Goal: Task Accomplishment & Management: Manage account settings

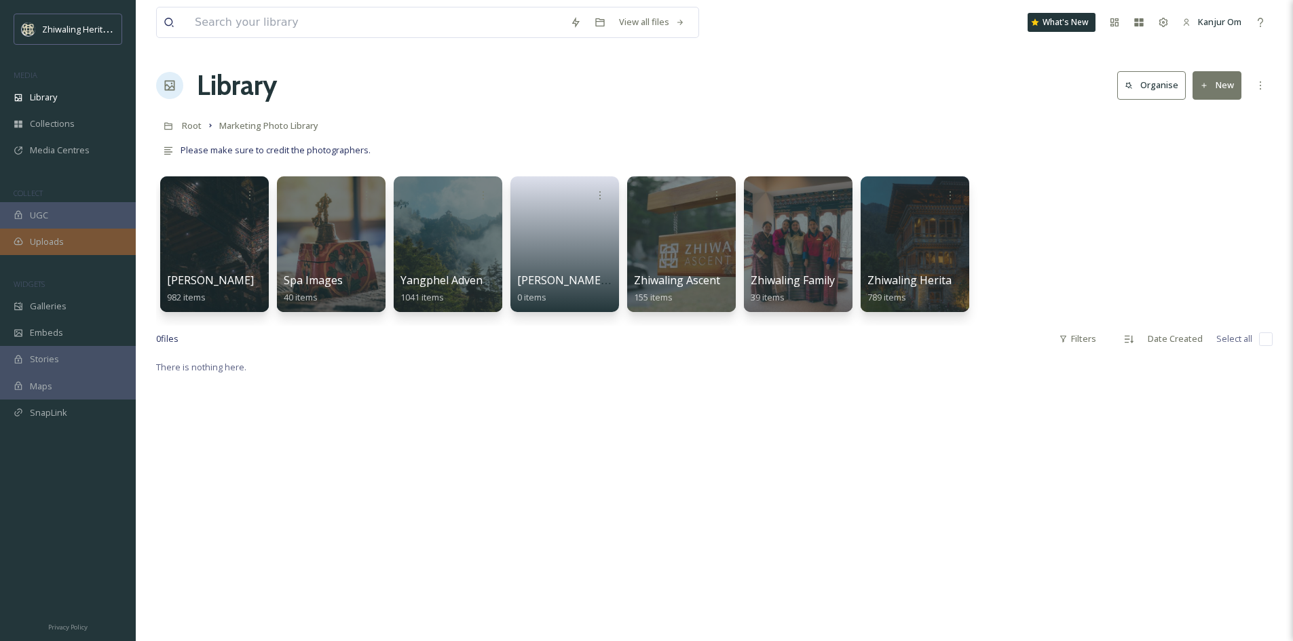
click at [41, 242] on span "Uploads" at bounding box center [47, 242] width 34 height 13
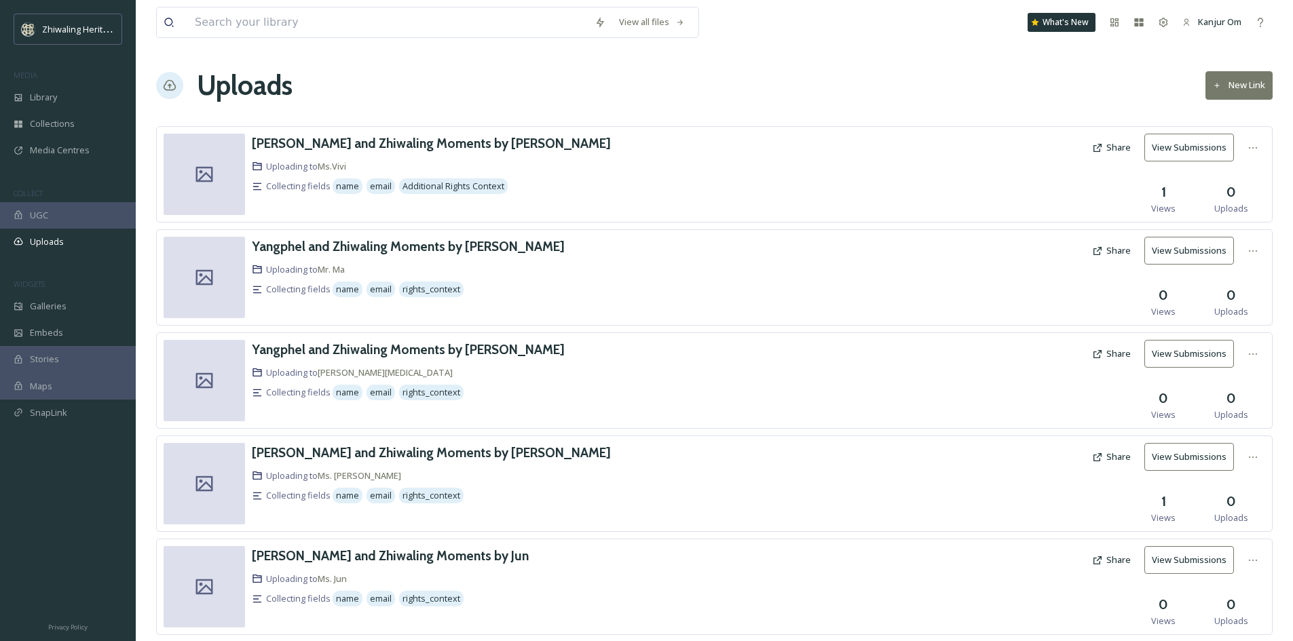
scroll to position [241, 0]
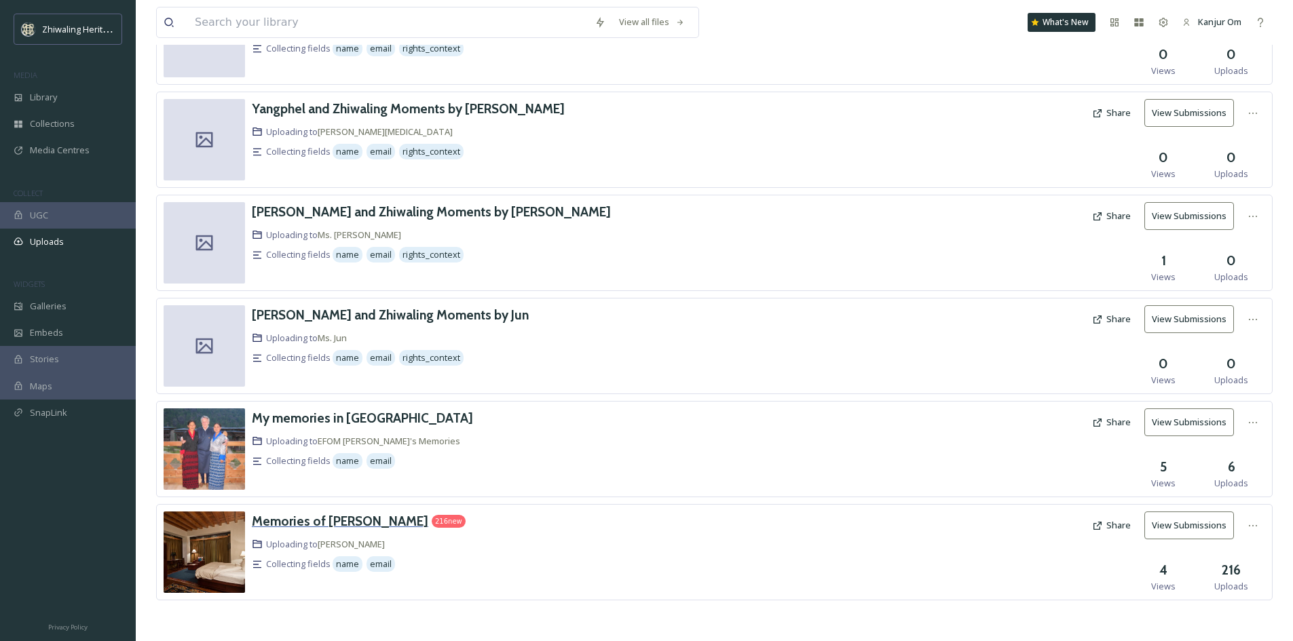
click at [282, 519] on h3 "Memories of [PERSON_NAME]" at bounding box center [340, 521] width 176 height 16
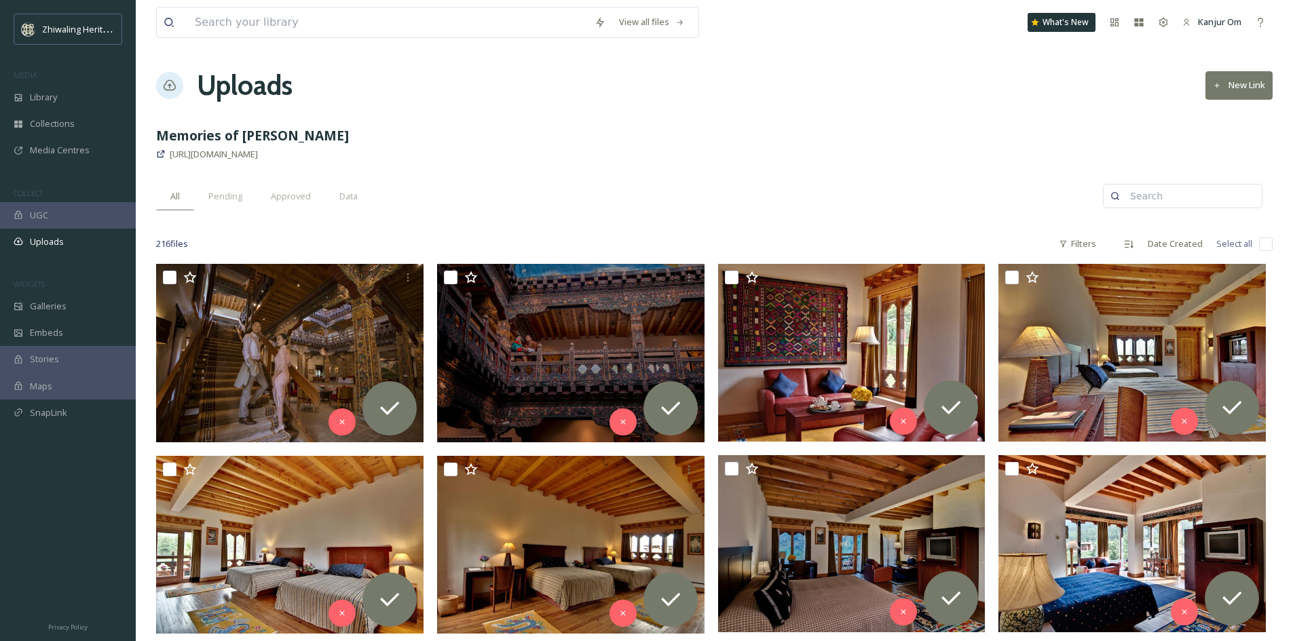
click at [299, 199] on span "Approved" at bounding box center [291, 196] width 40 height 13
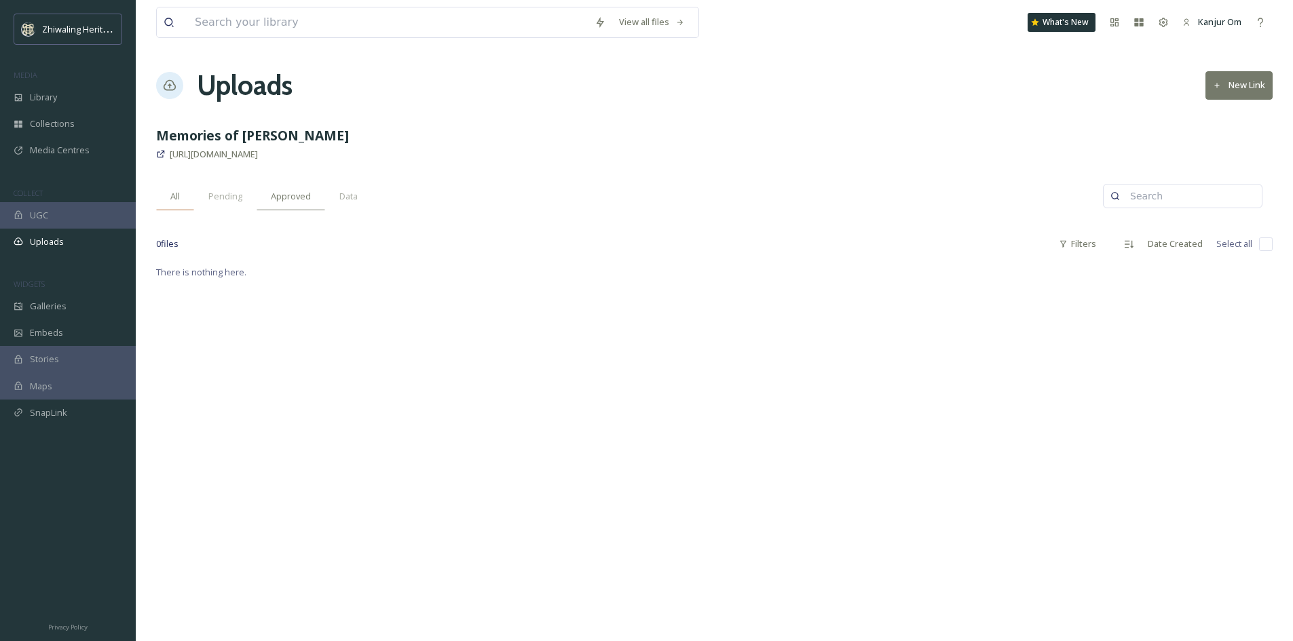
click at [179, 198] on span "All" at bounding box center [175, 196] width 10 height 13
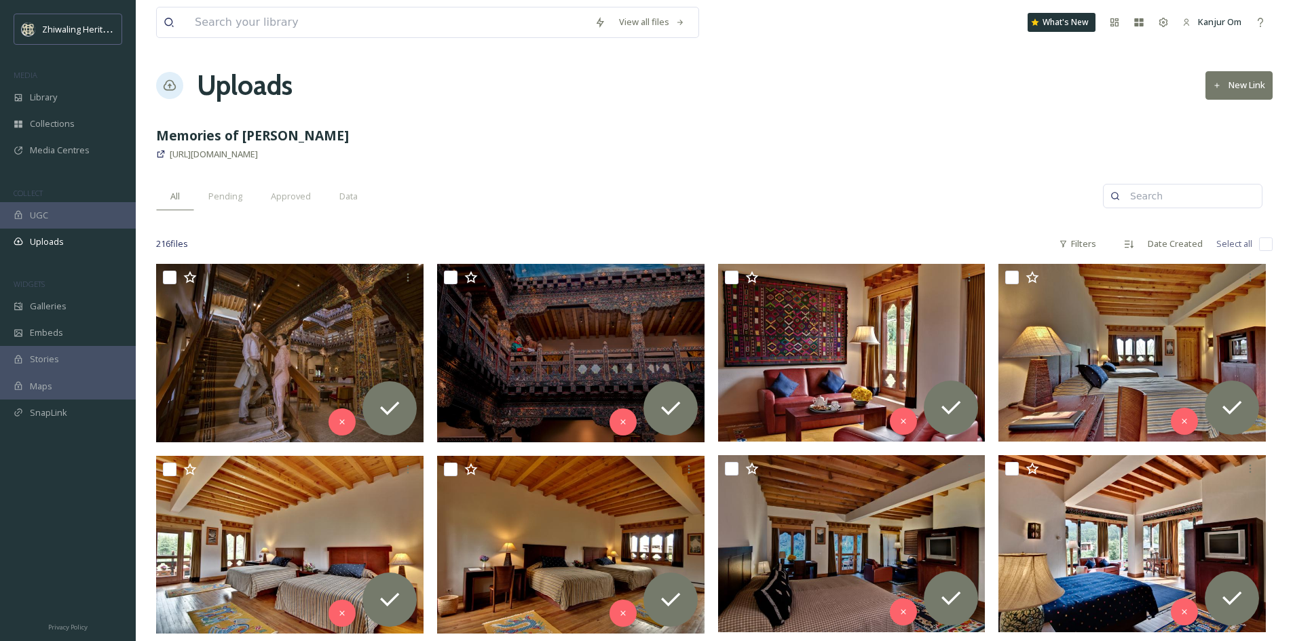
click at [1266, 244] on input "checkbox" at bounding box center [1266, 245] width 14 height 14
checkbox input "true"
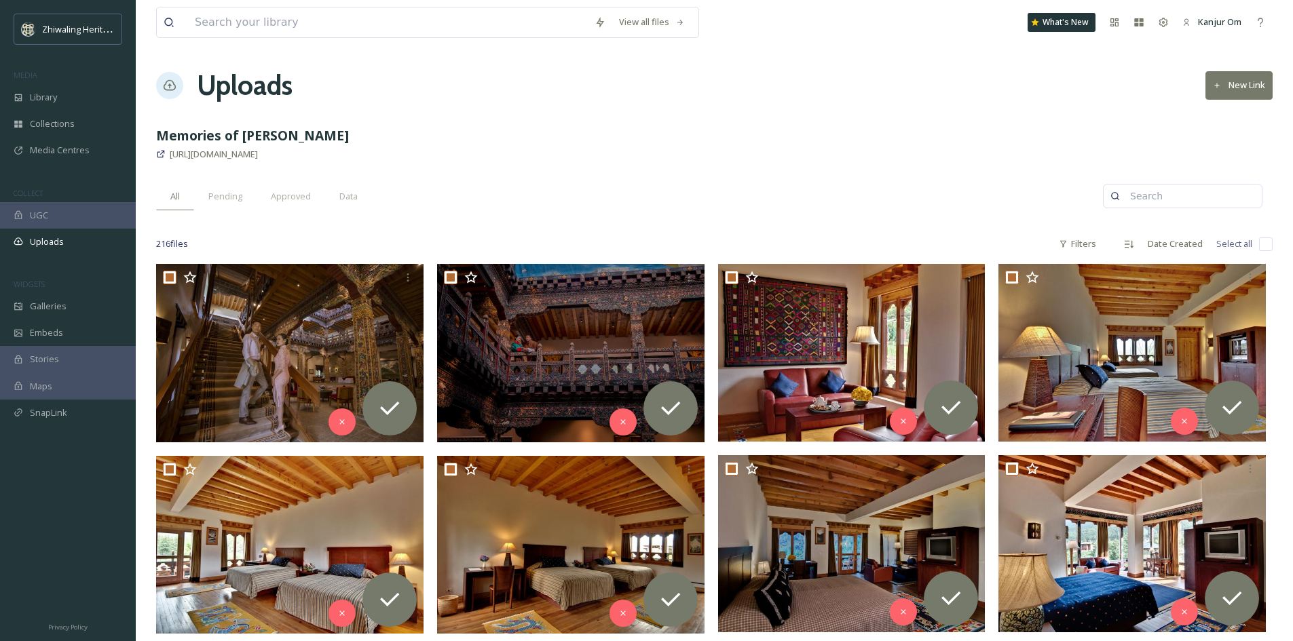
checkbox input "true"
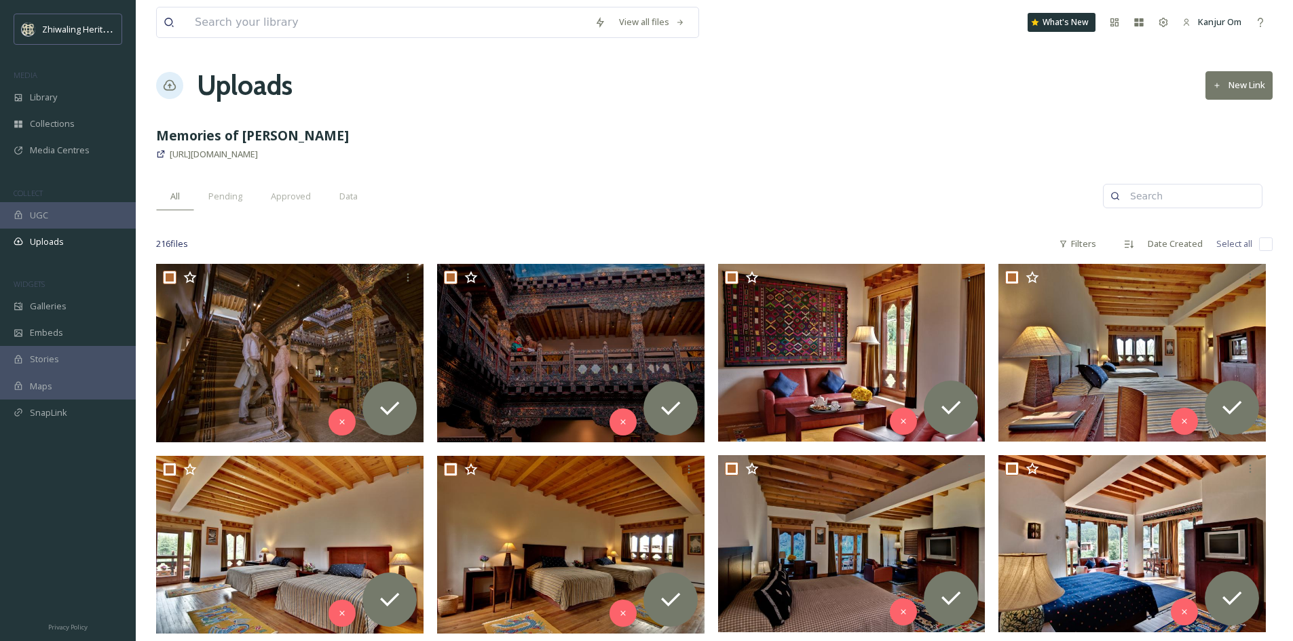
checkbox input "true"
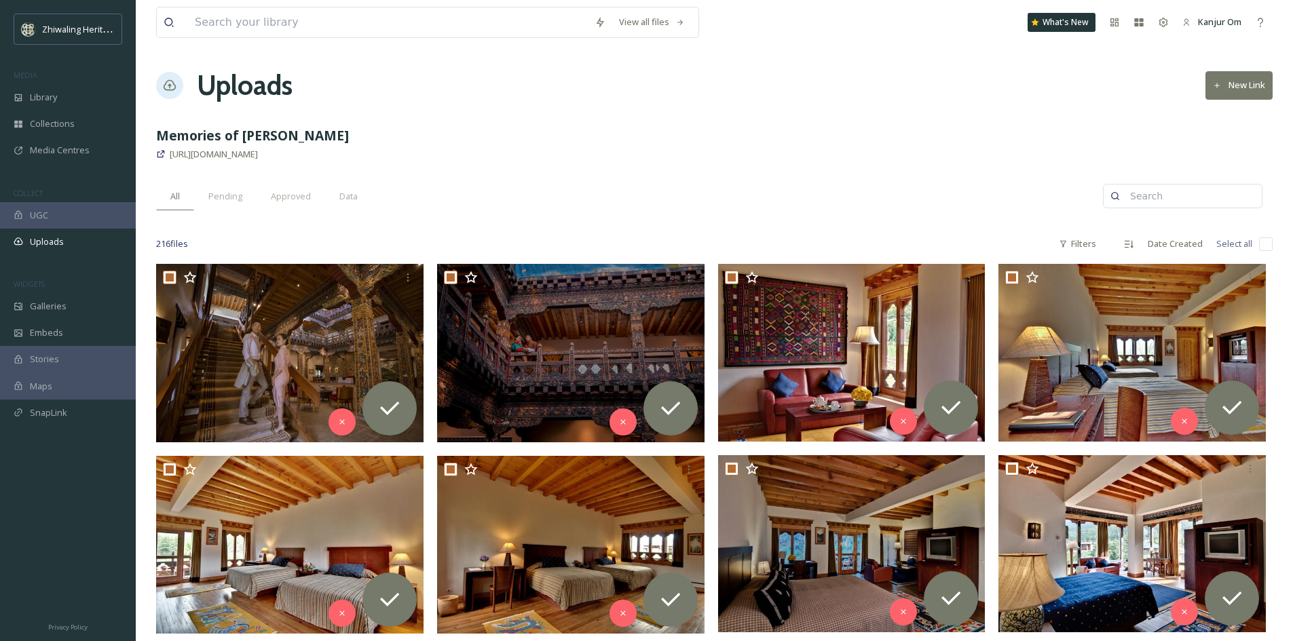
checkbox input "true"
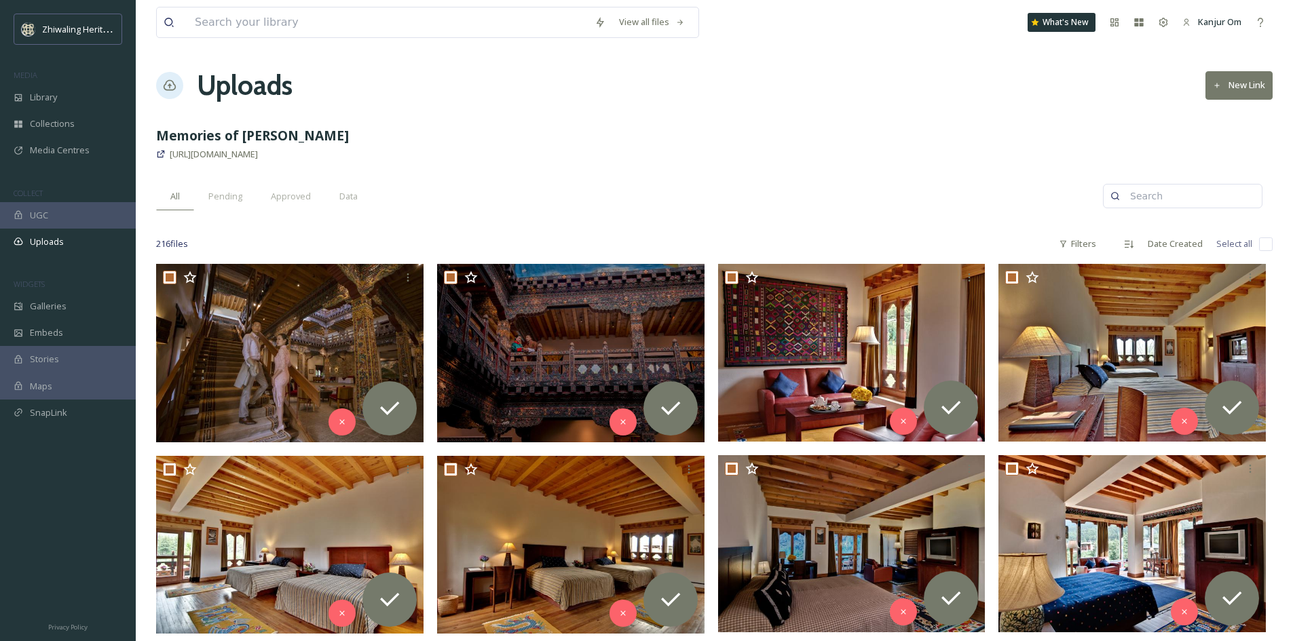
checkbox input "true"
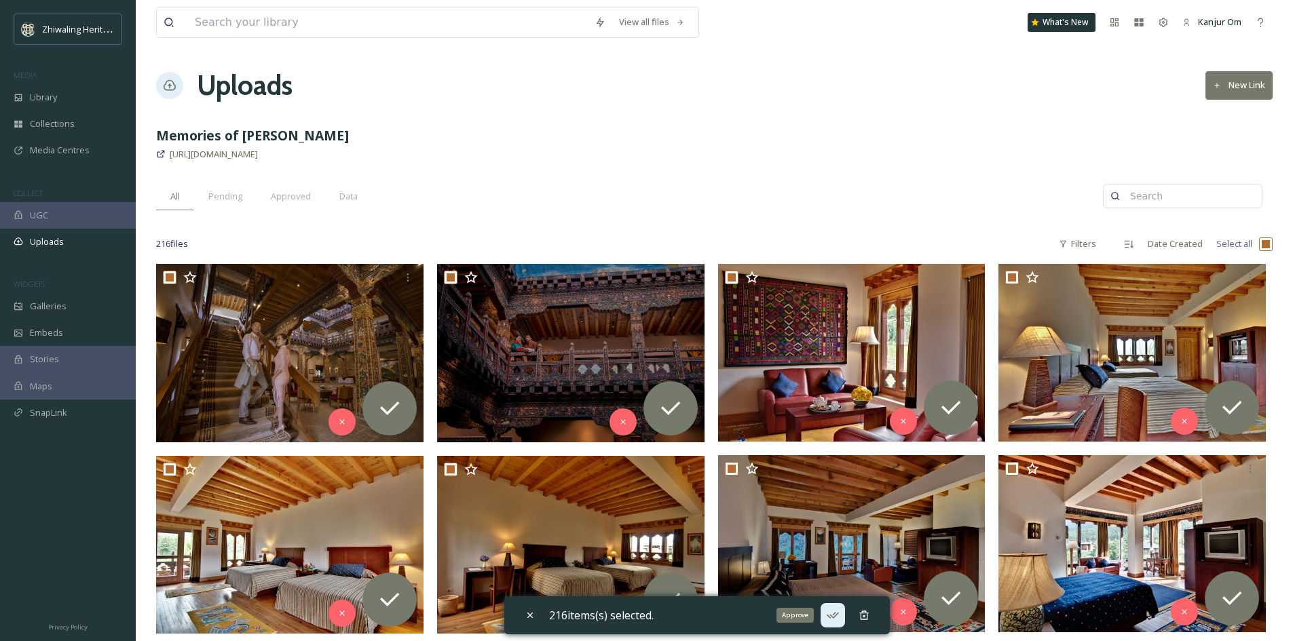
click at [840, 616] on icon at bounding box center [833, 616] width 14 height 14
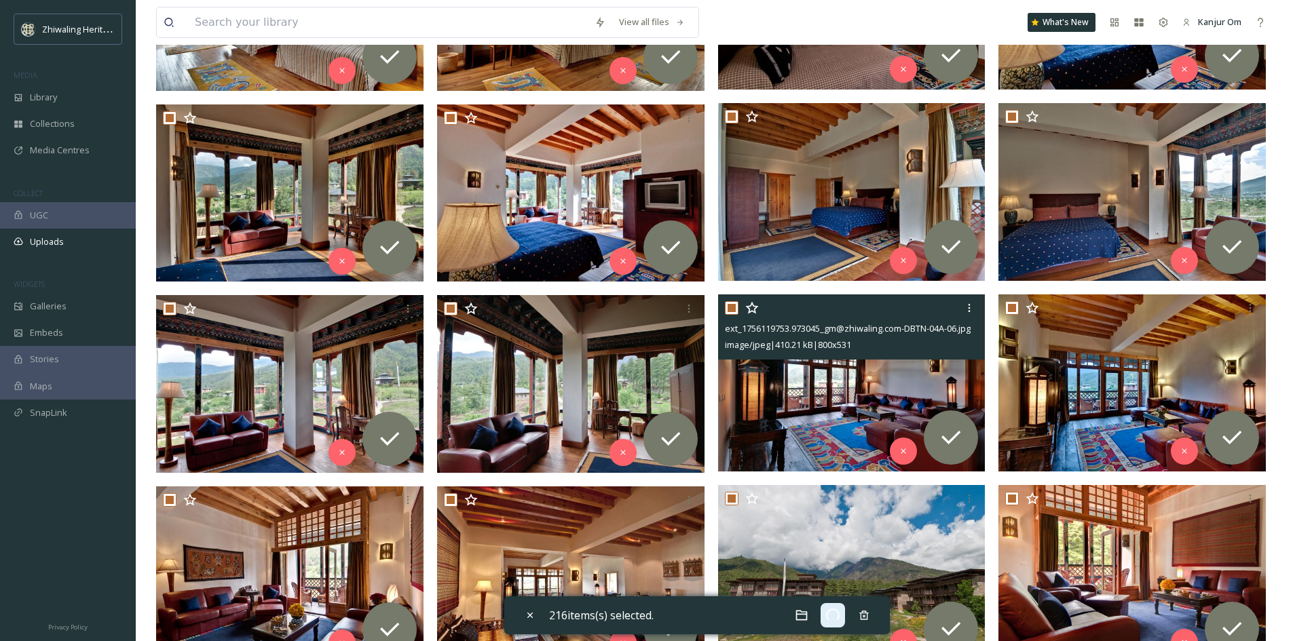
scroll to position [68, 0]
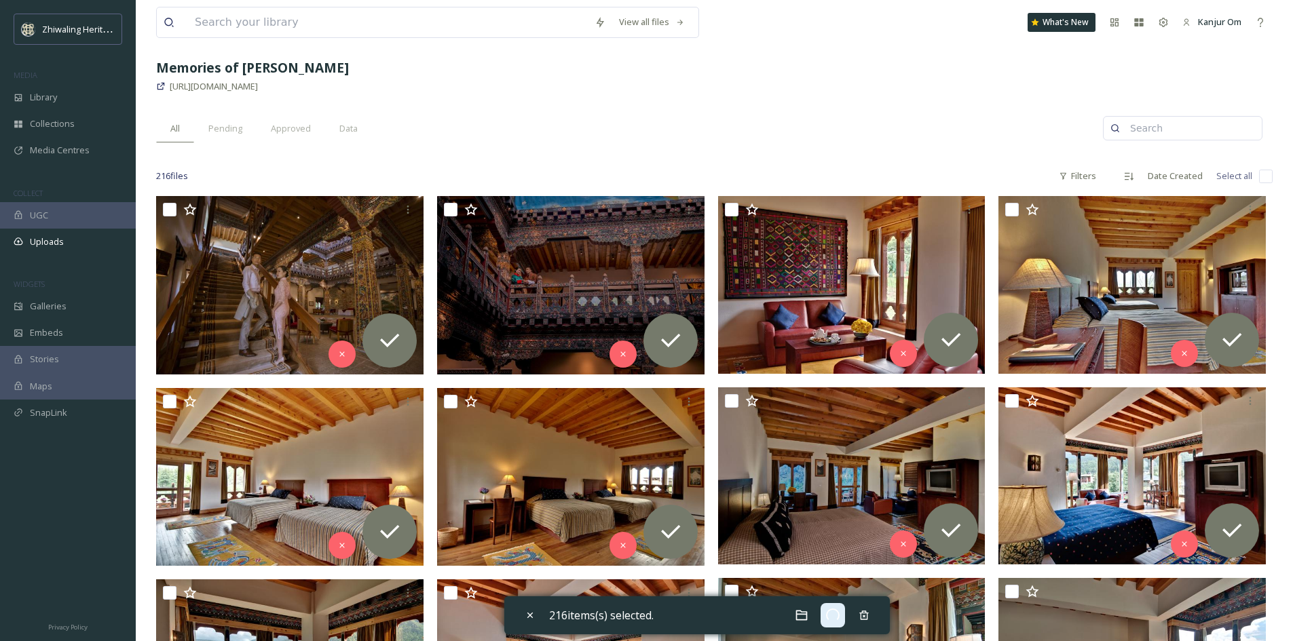
checkbox input "false"
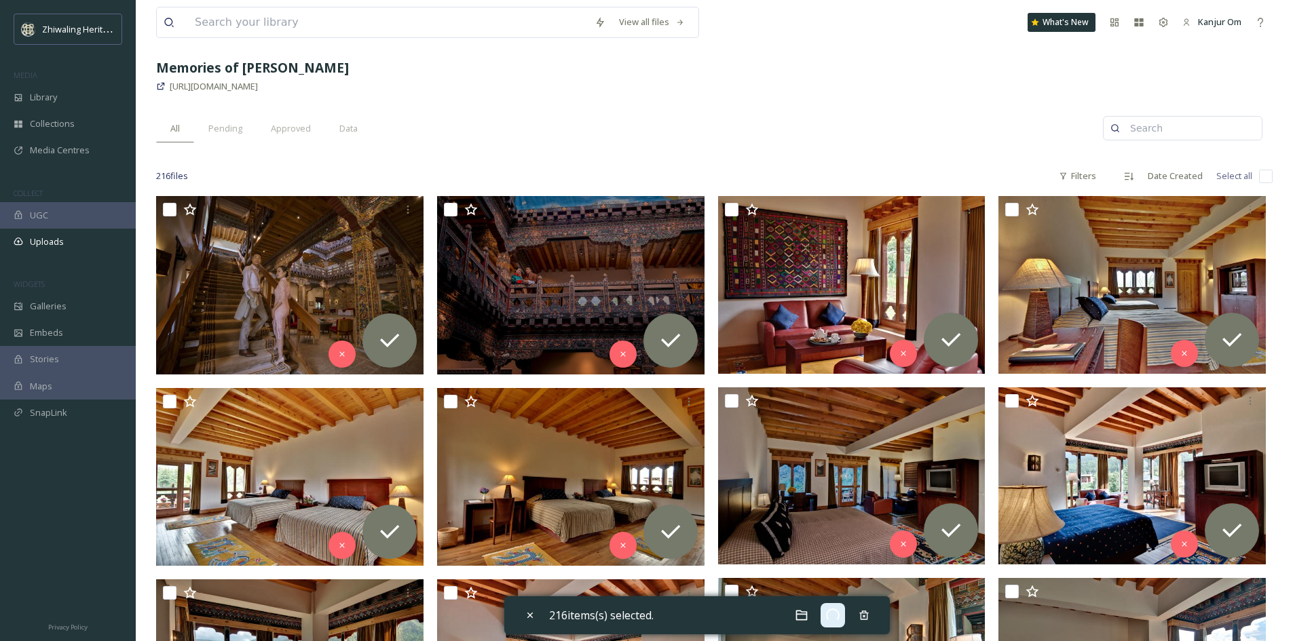
checkbox input "false"
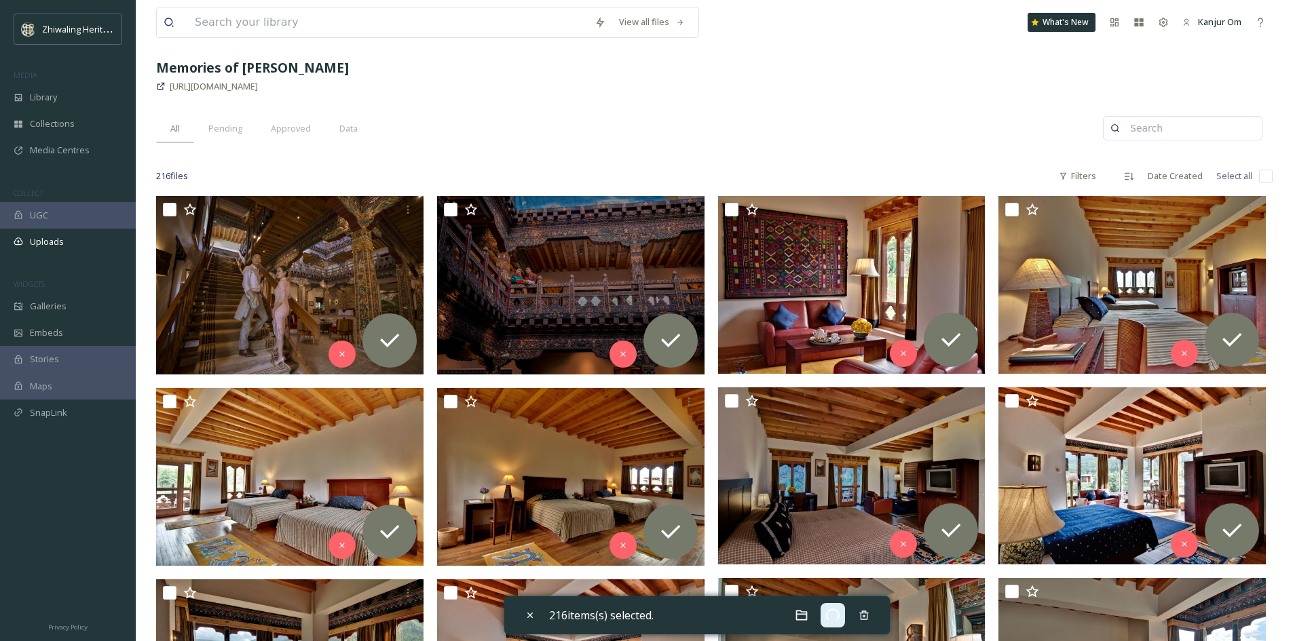
checkbox input "false"
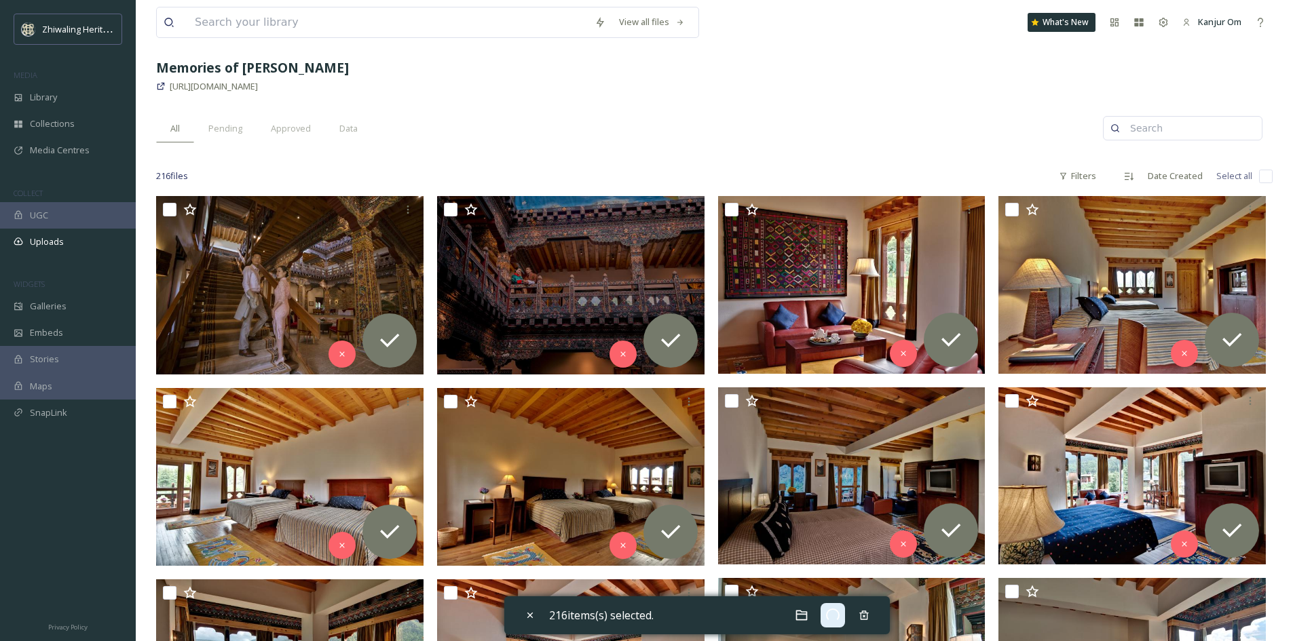
checkbox input "false"
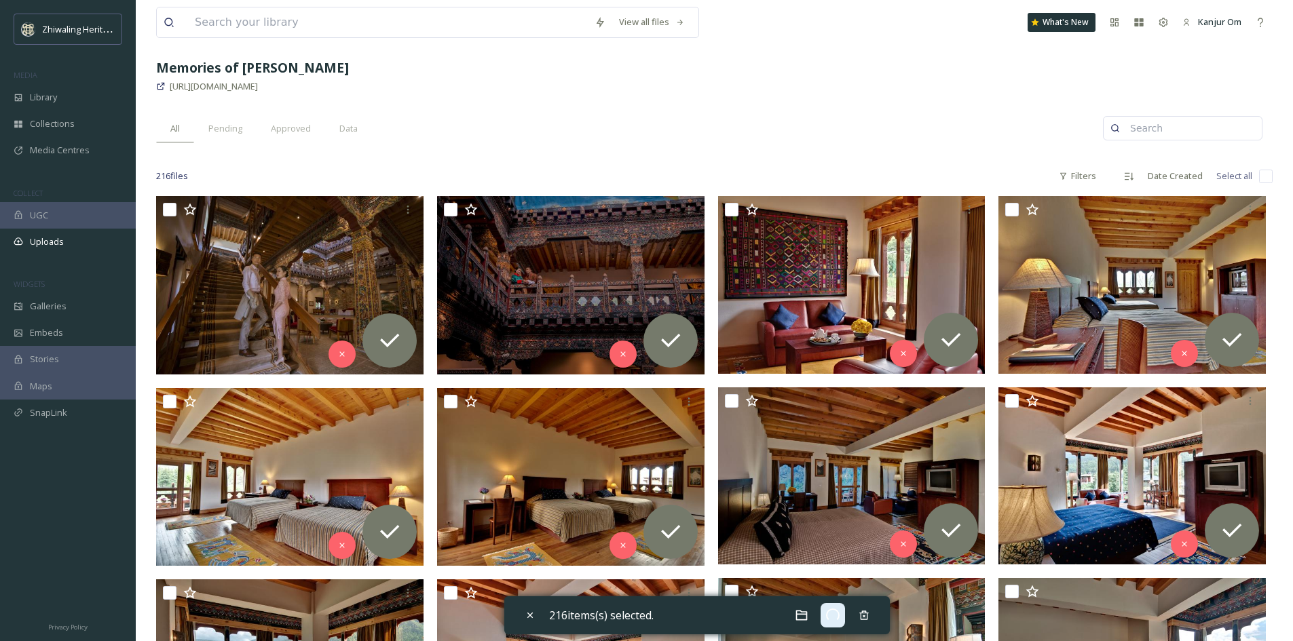
checkbox input "false"
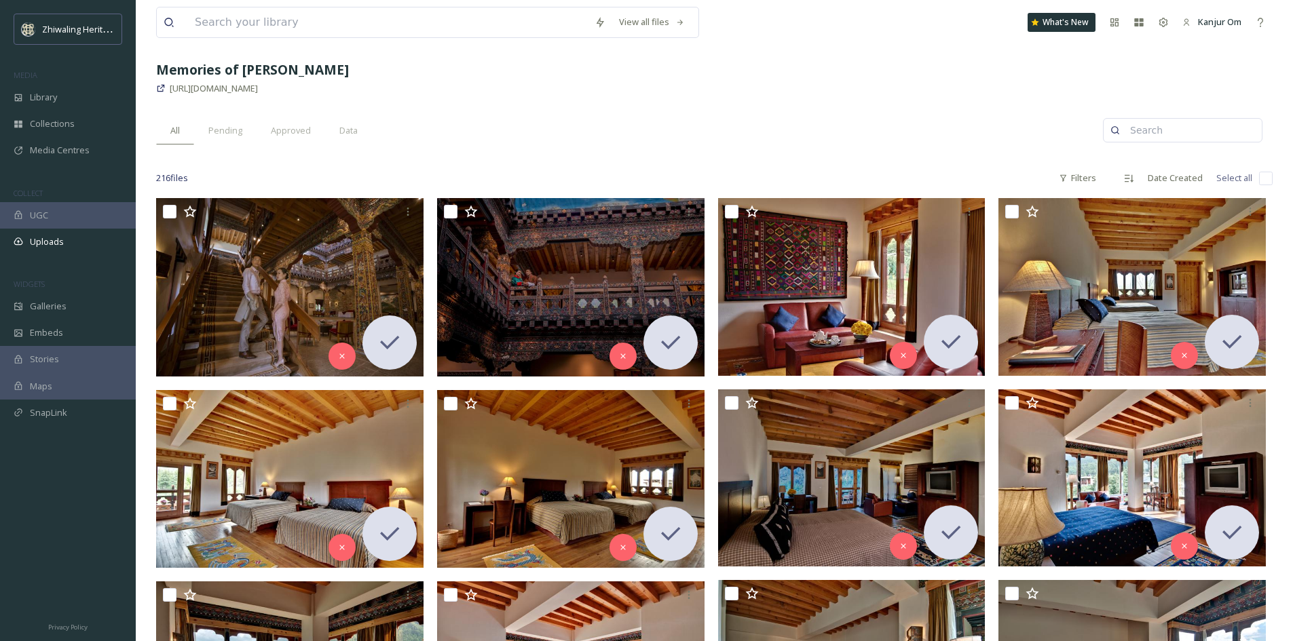
scroll to position [0, 0]
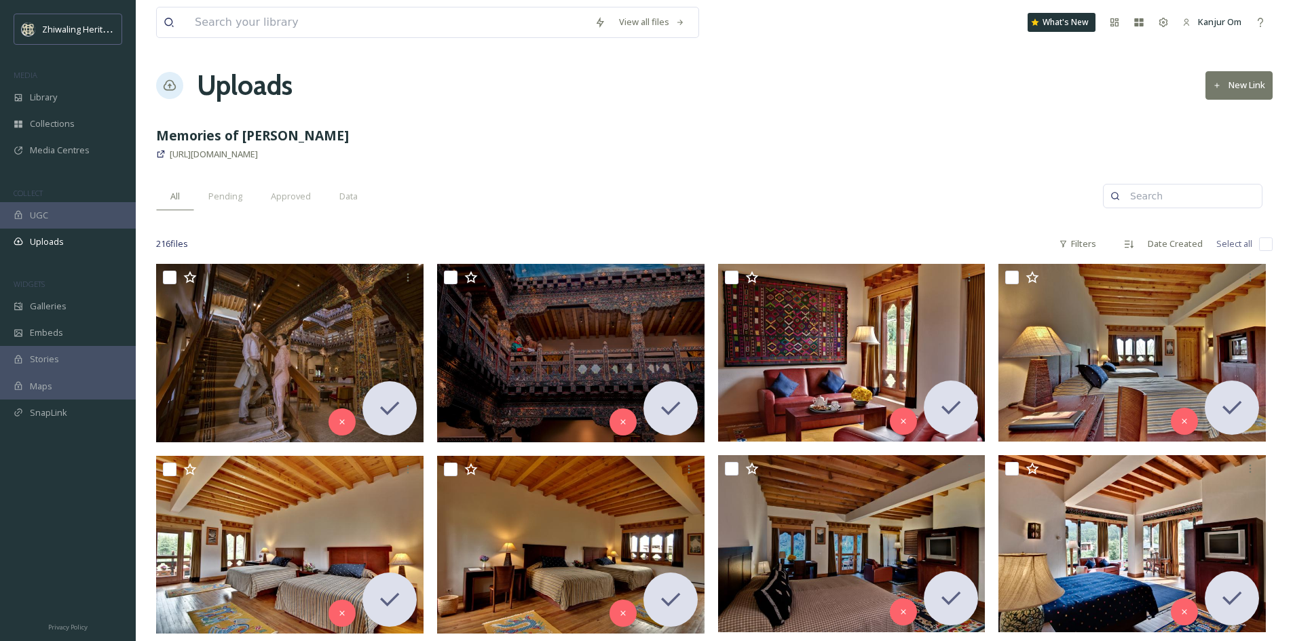
click at [1268, 244] on input "checkbox" at bounding box center [1266, 245] width 14 height 14
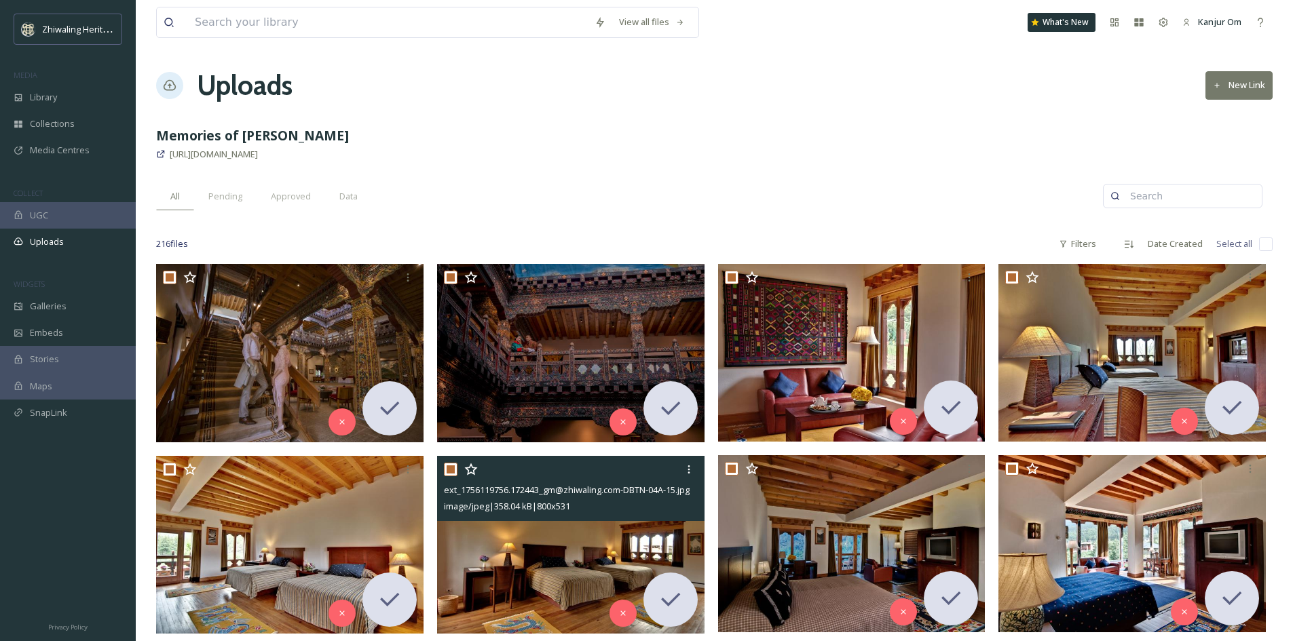
checkbox input "true"
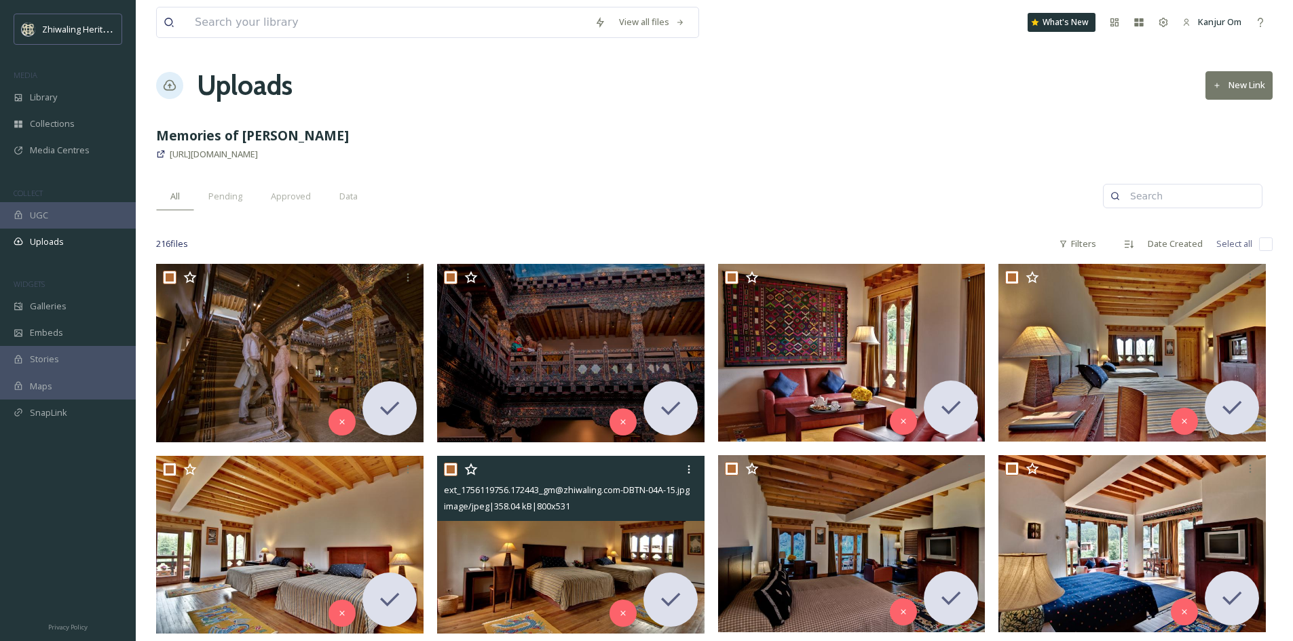
checkbox input "true"
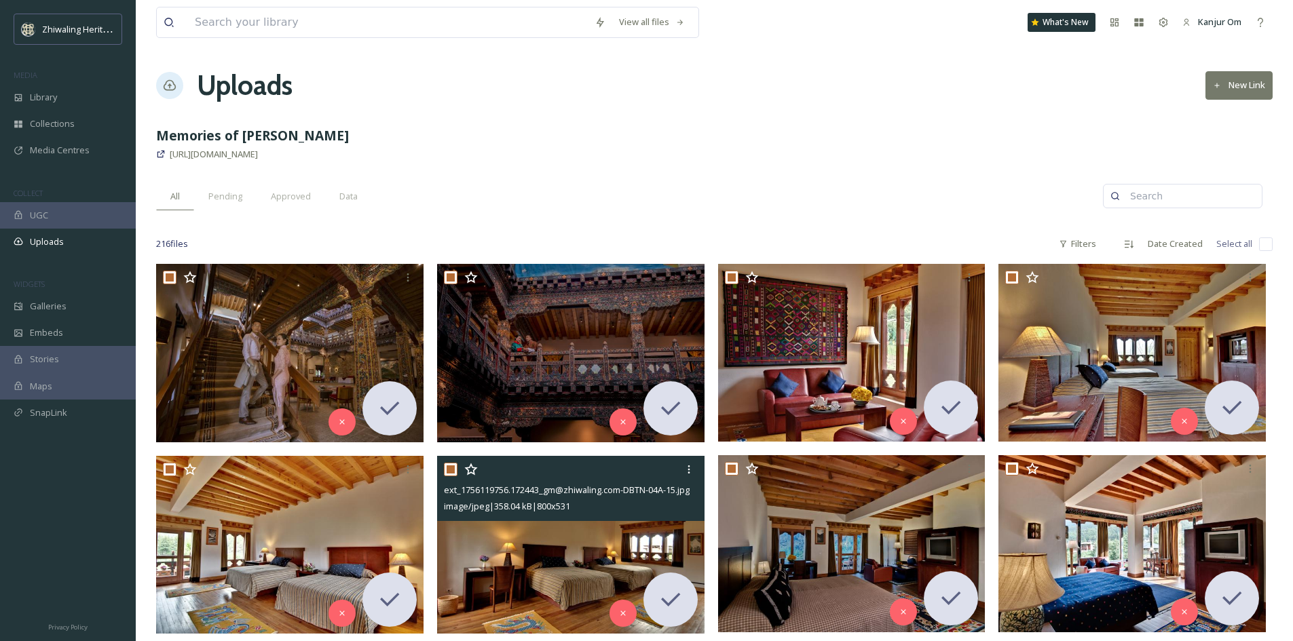
checkbox input "true"
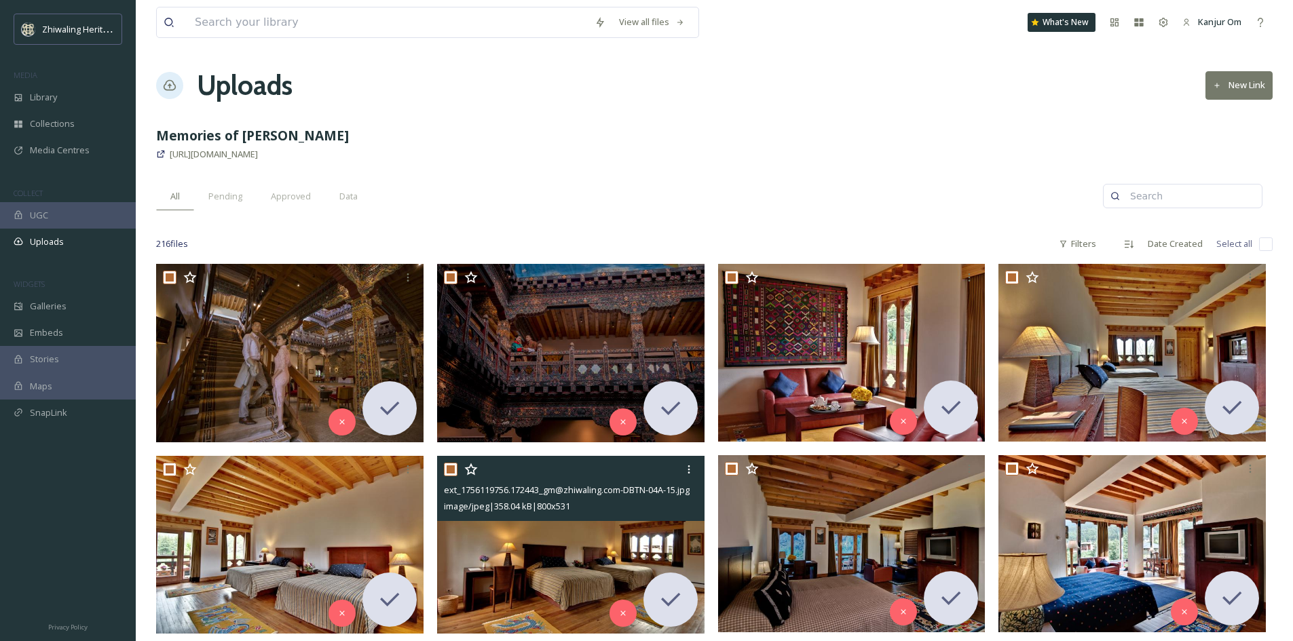
checkbox input "true"
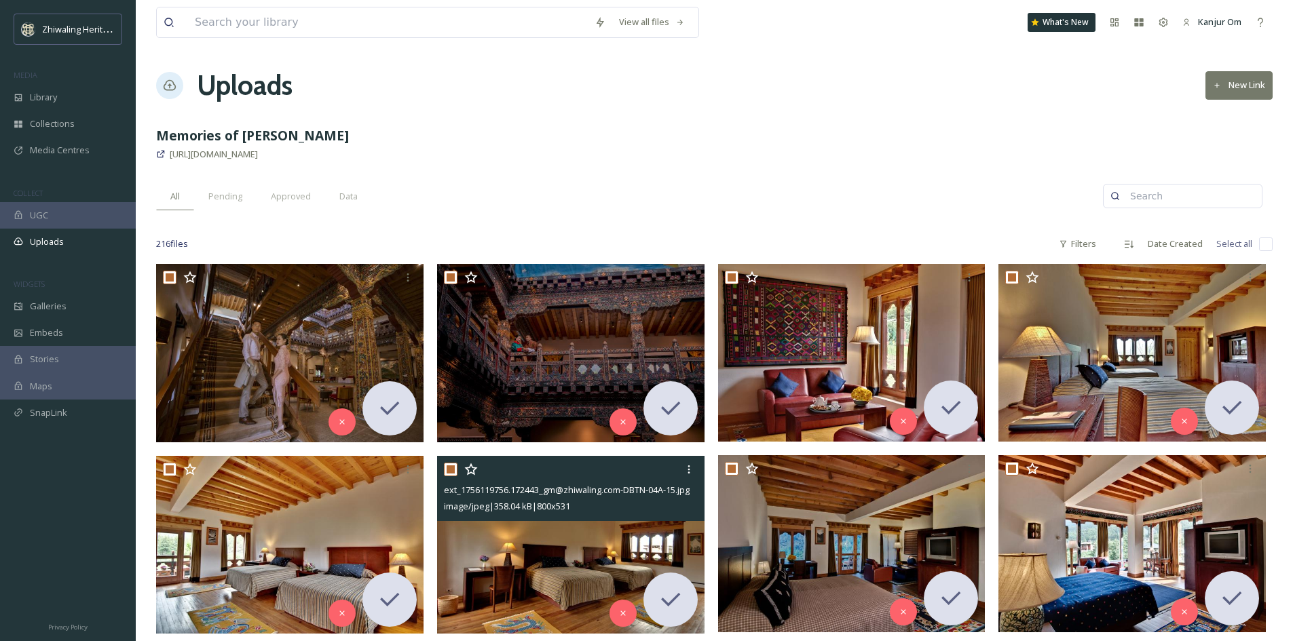
checkbox input "true"
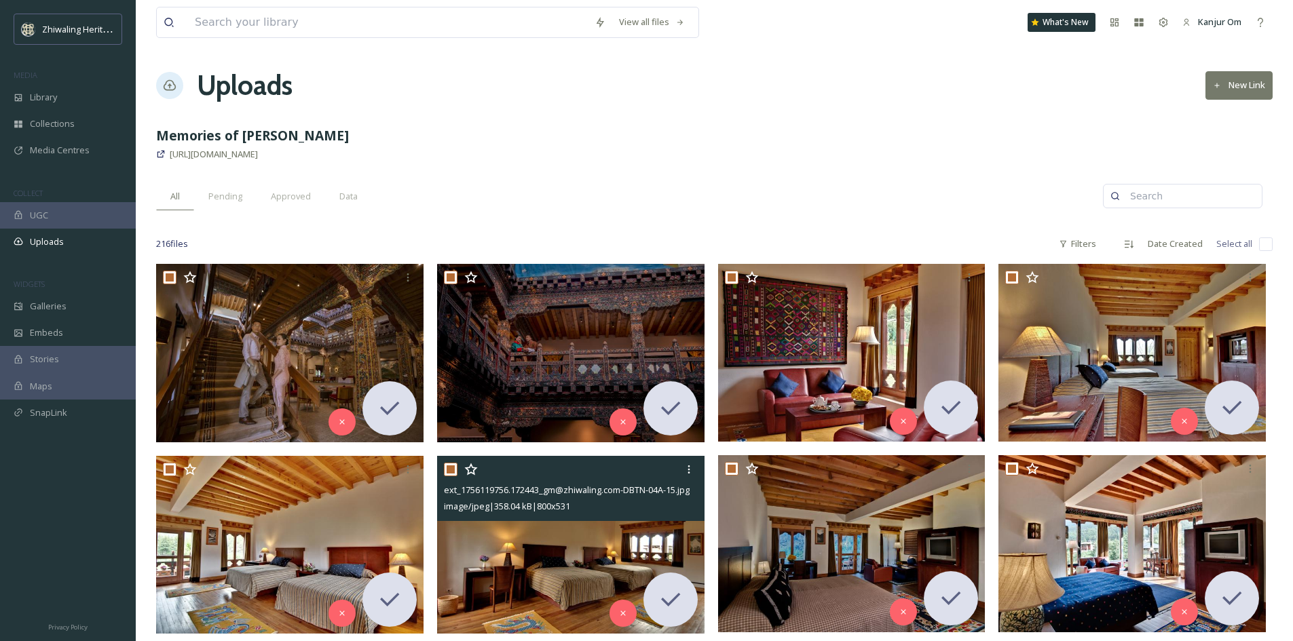
checkbox input "true"
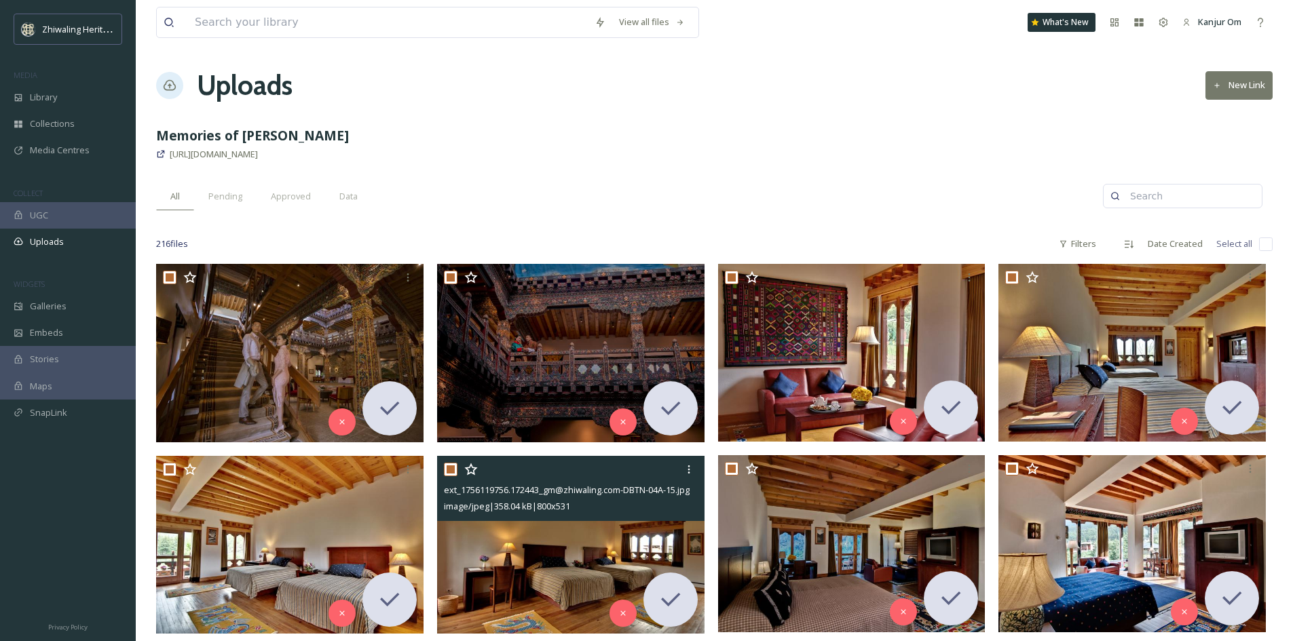
checkbox input "true"
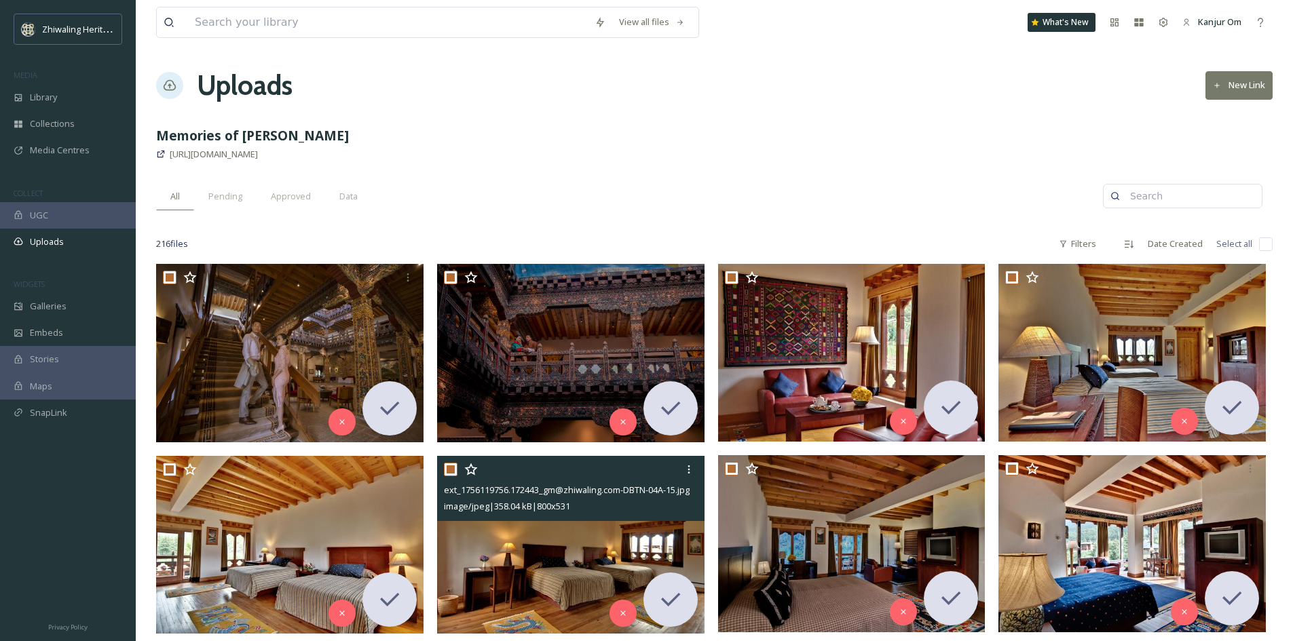
checkbox input "true"
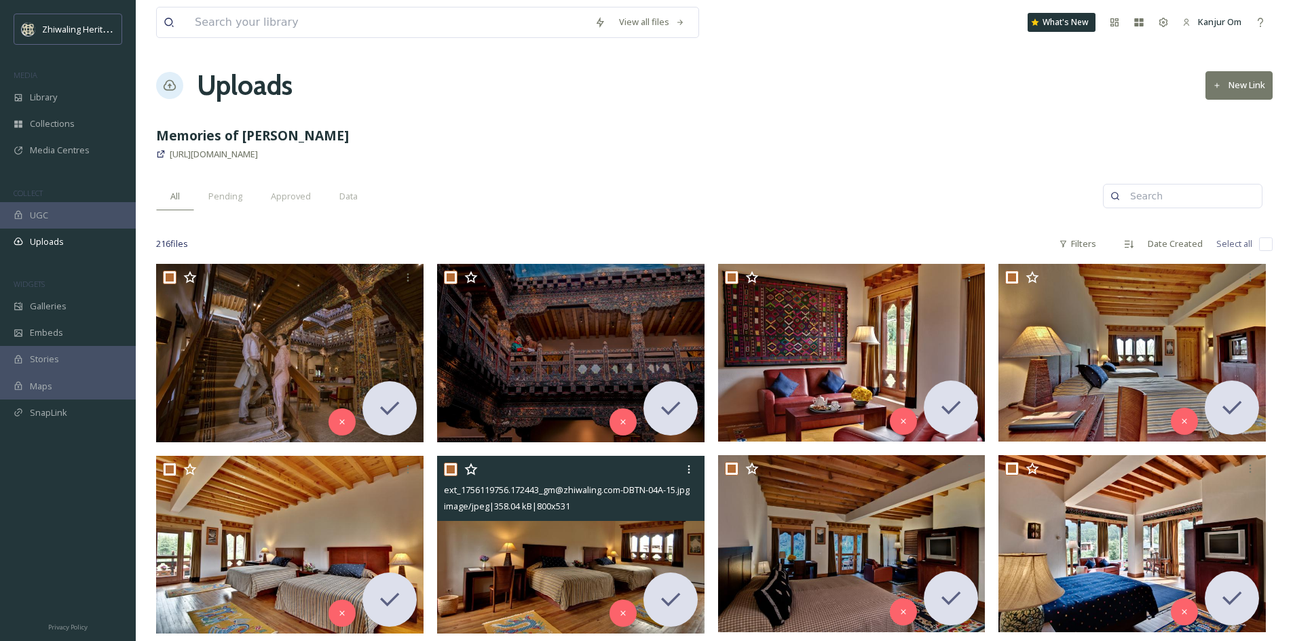
checkbox input "true"
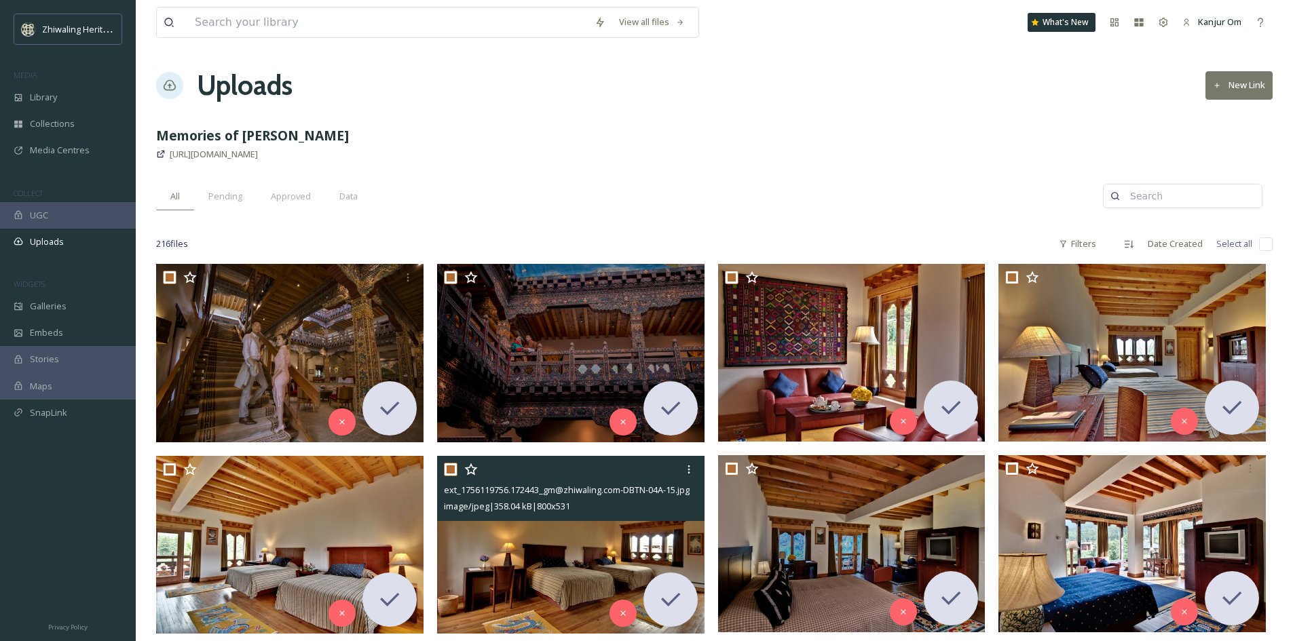
checkbox input "true"
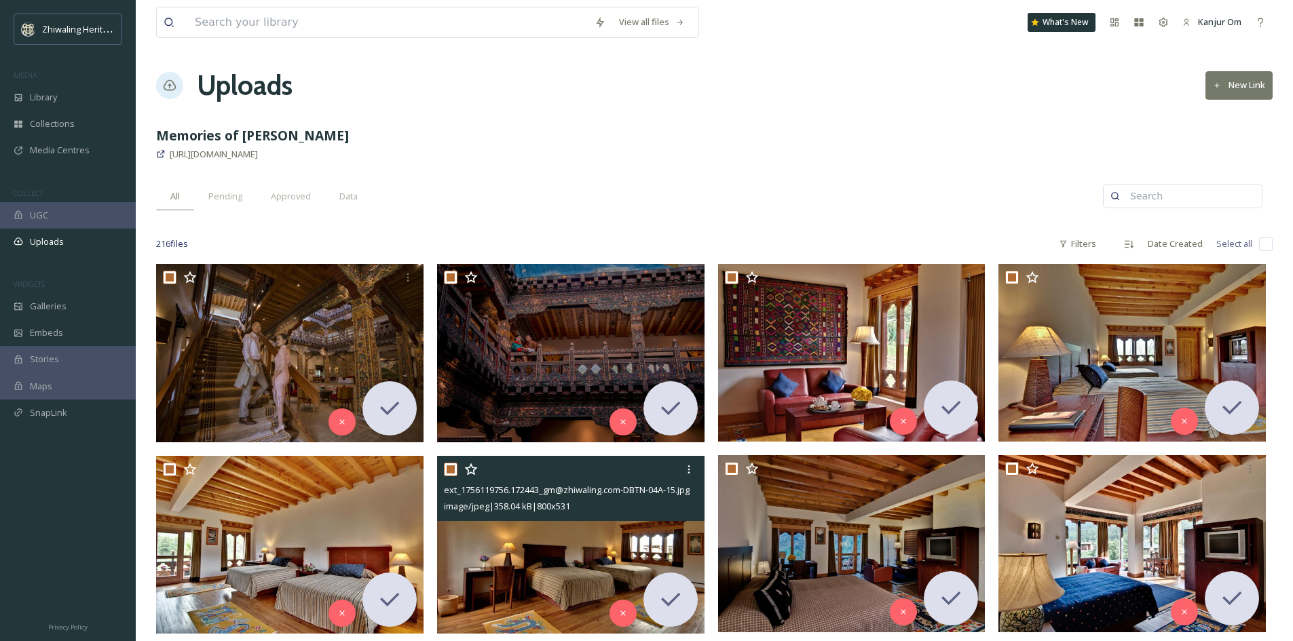
checkbox input "true"
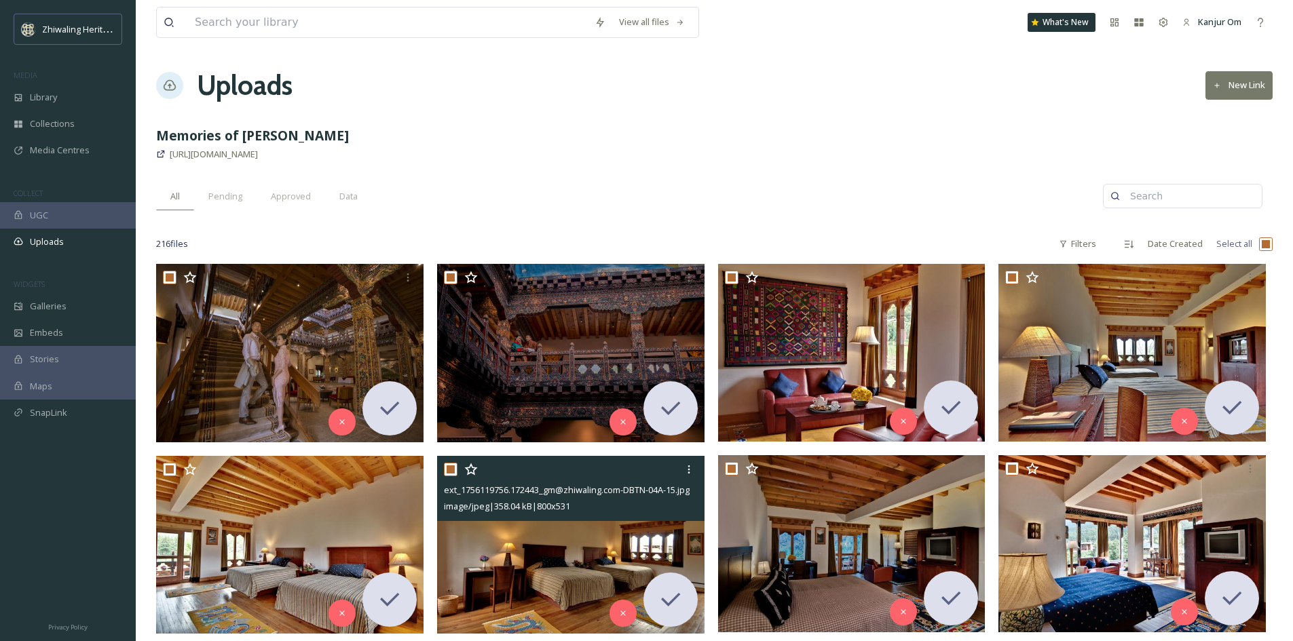
checkbox input "true"
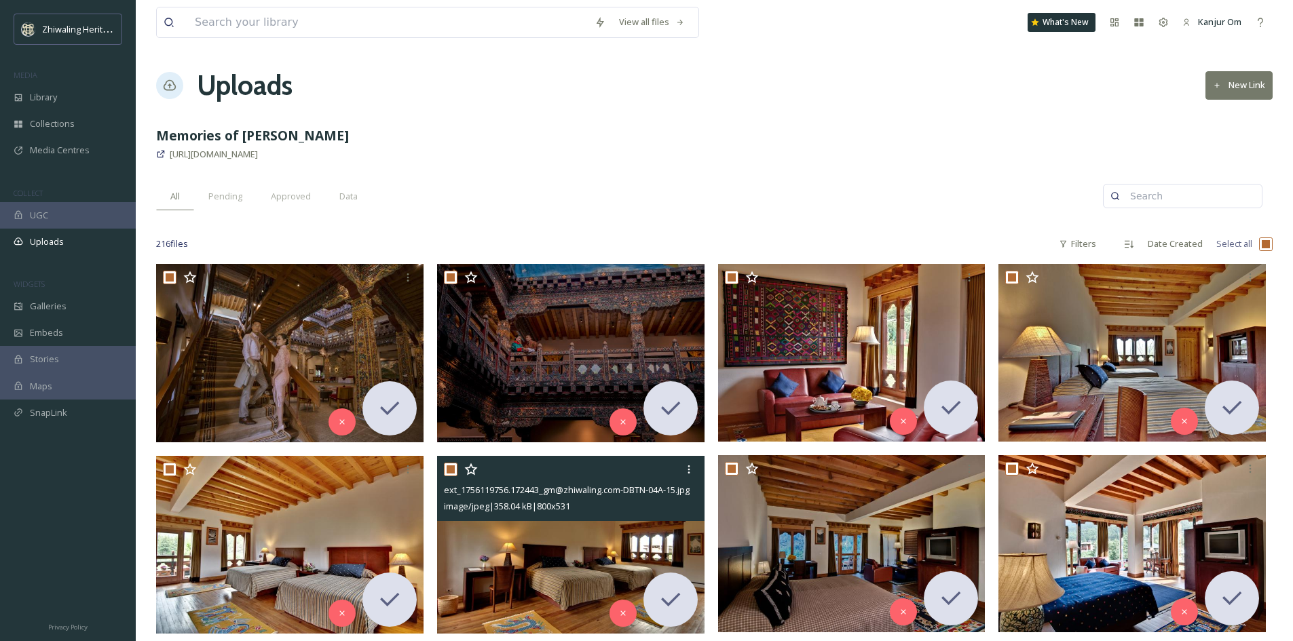
checkbox input "true"
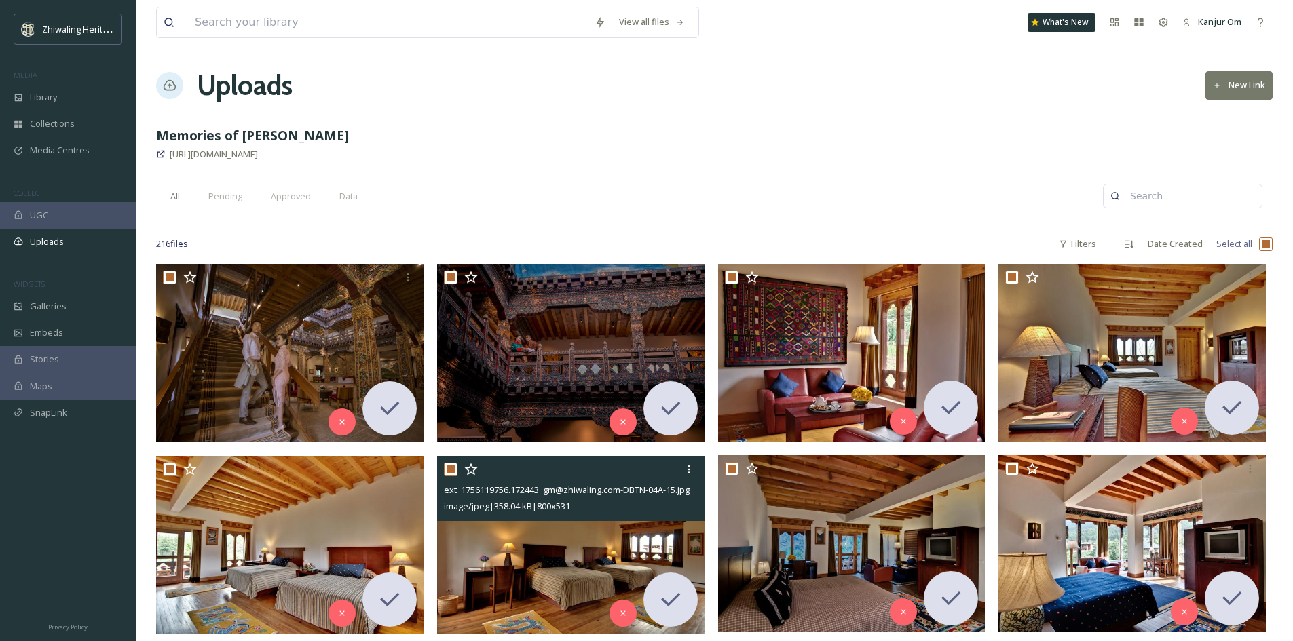
checkbox input "true"
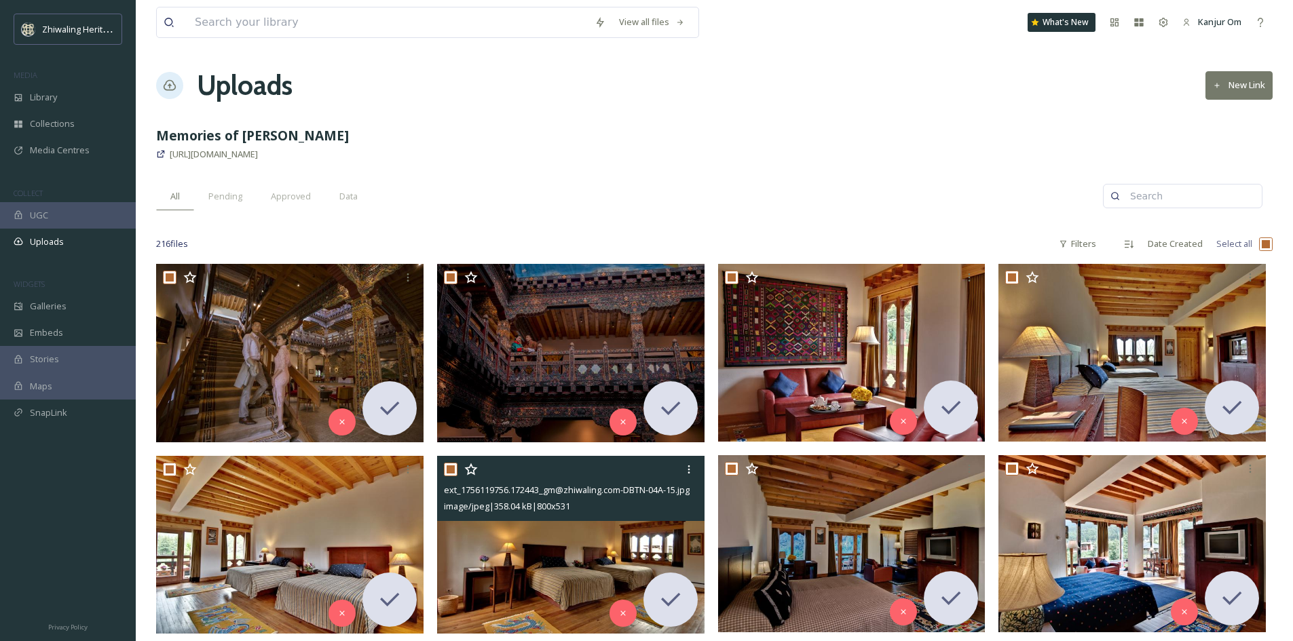
checkbox input "true"
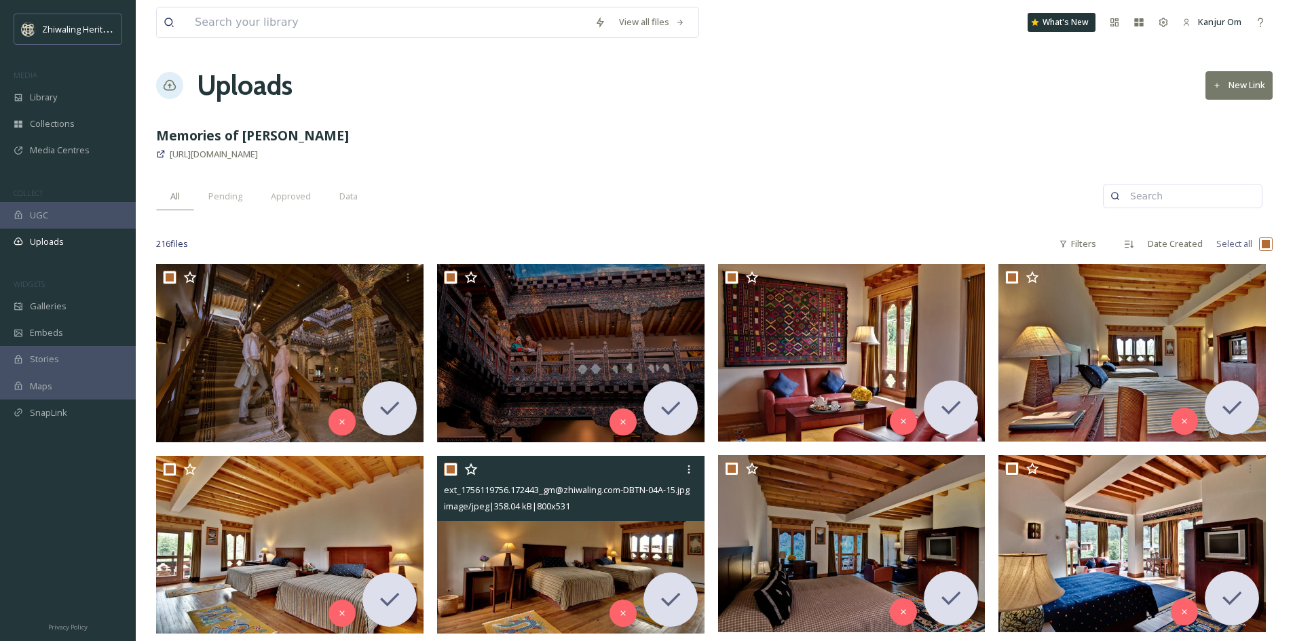
checkbox input "true"
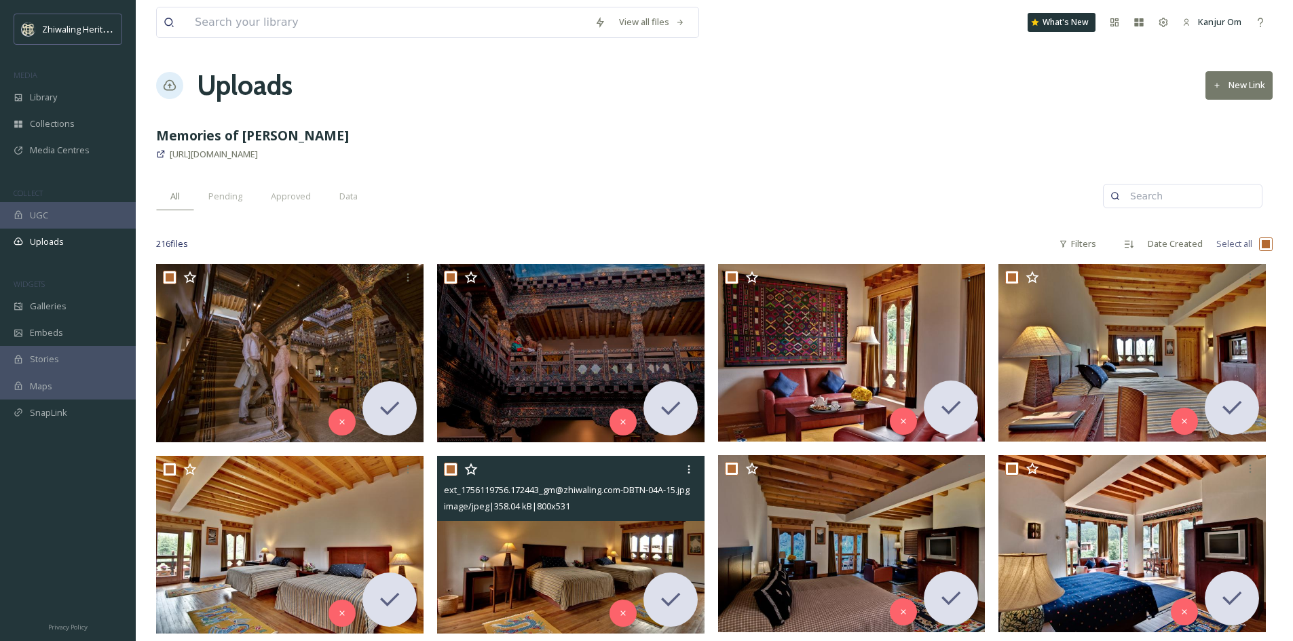
checkbox input "true"
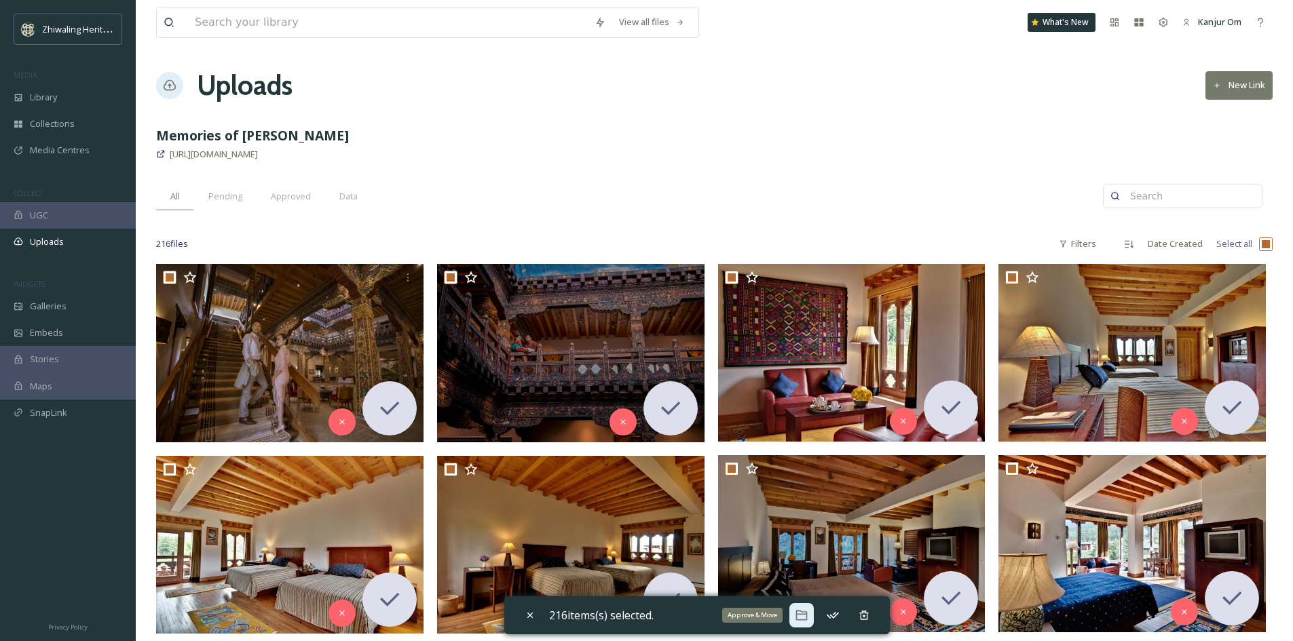
click at [804, 610] on icon at bounding box center [802, 616] width 14 height 14
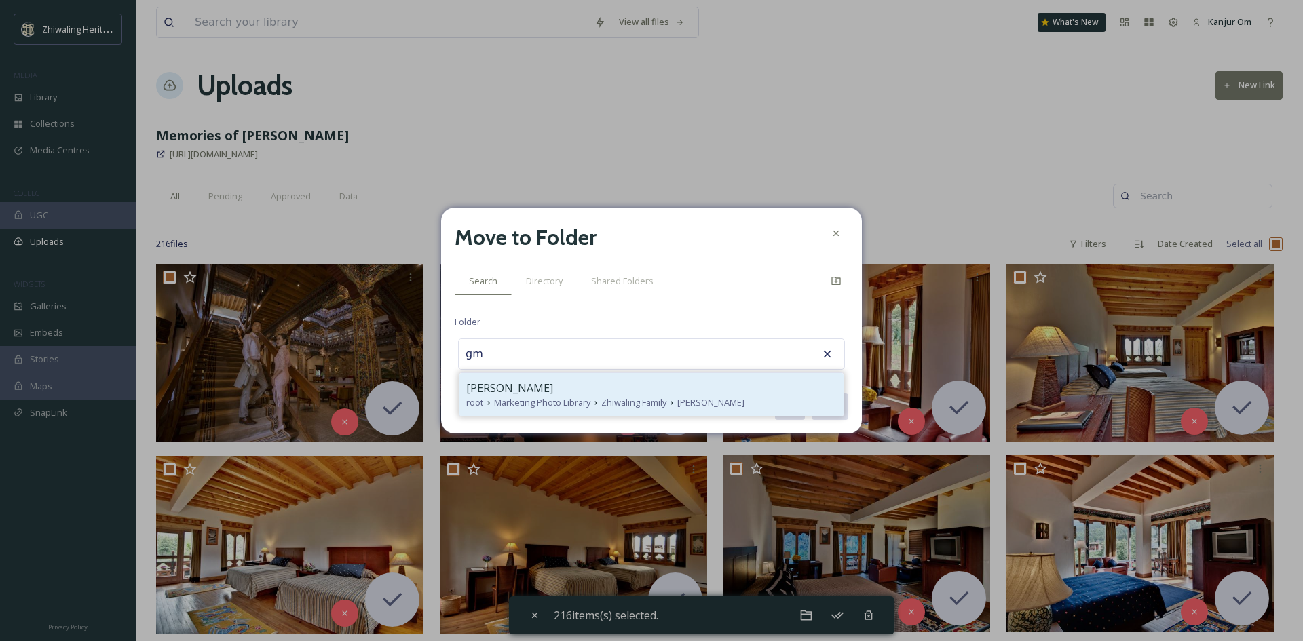
click at [586, 407] on span "Marketing Photo Library" at bounding box center [542, 402] width 96 height 13
type input "[PERSON_NAME]"
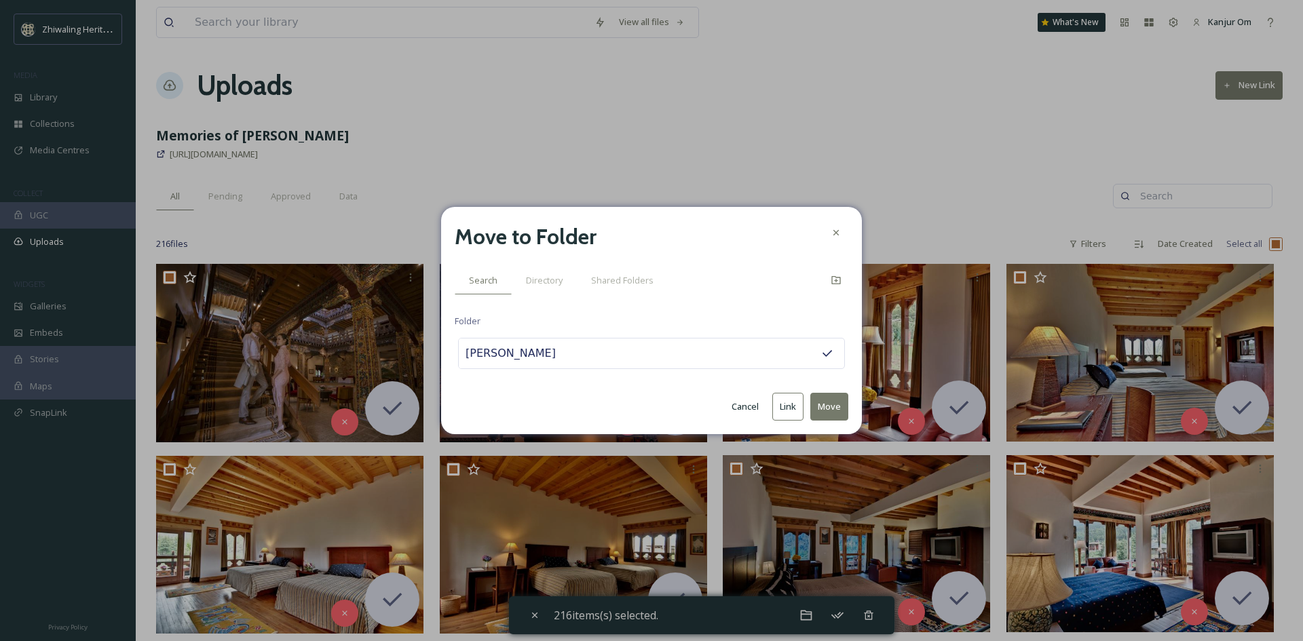
click at [827, 407] on button "Move" at bounding box center [829, 407] width 38 height 28
checkbox input "false"
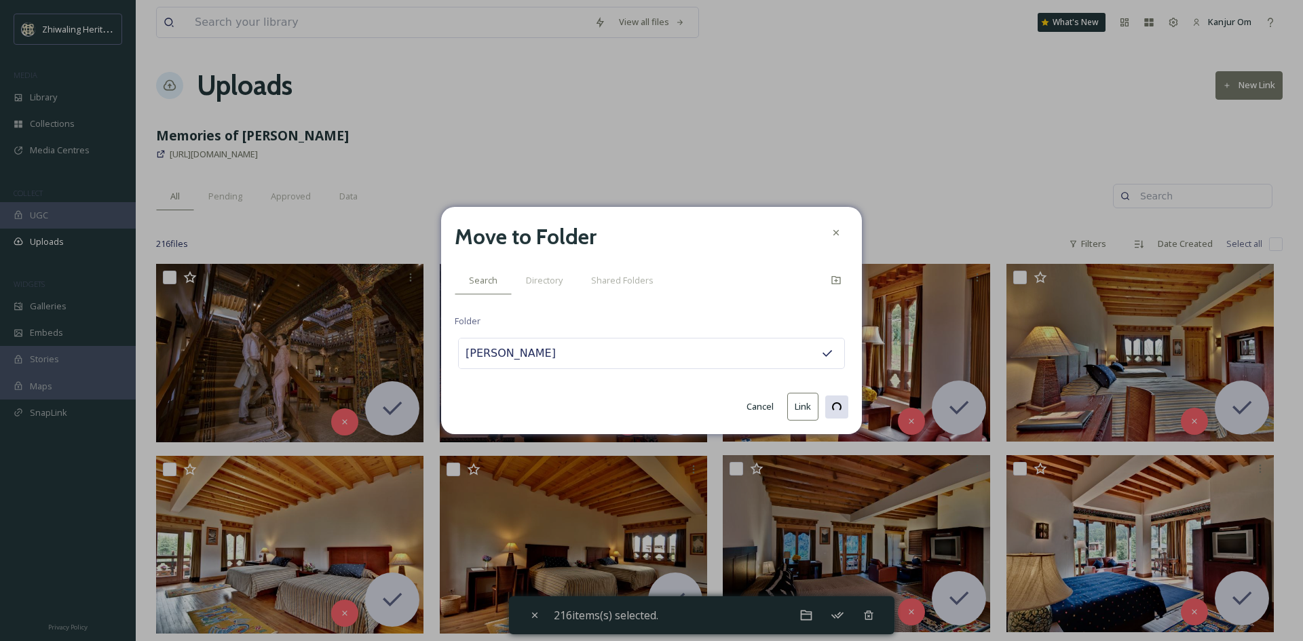
checkbox input "false"
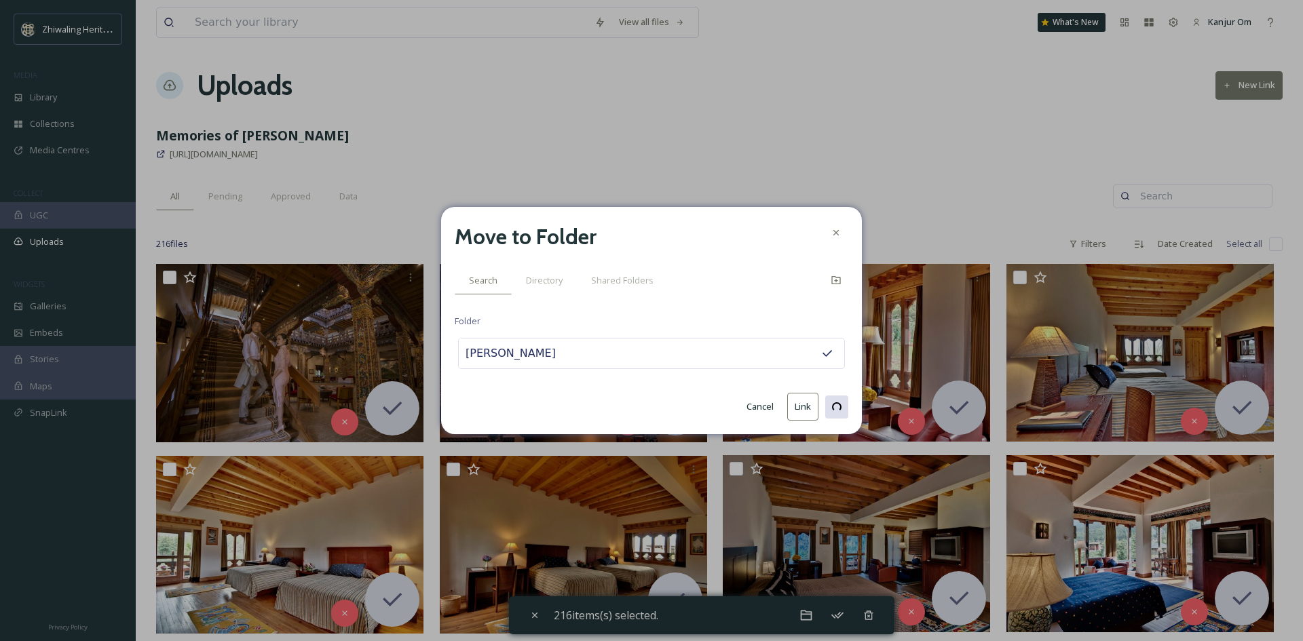
checkbox input "false"
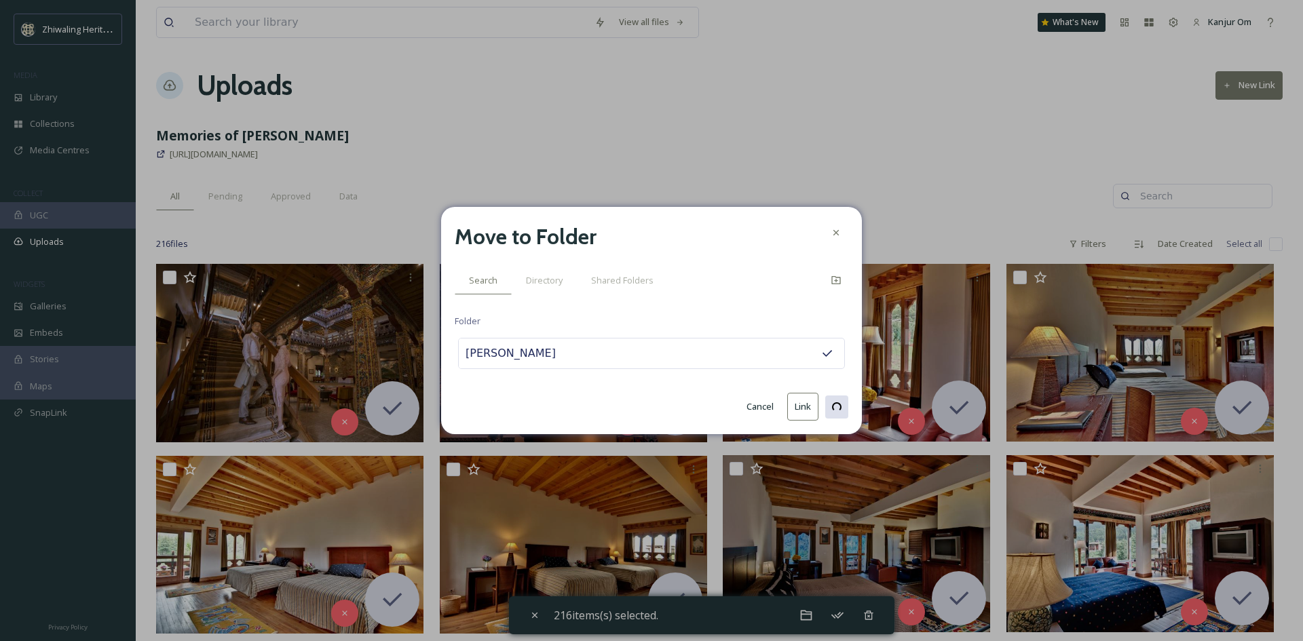
checkbox input "false"
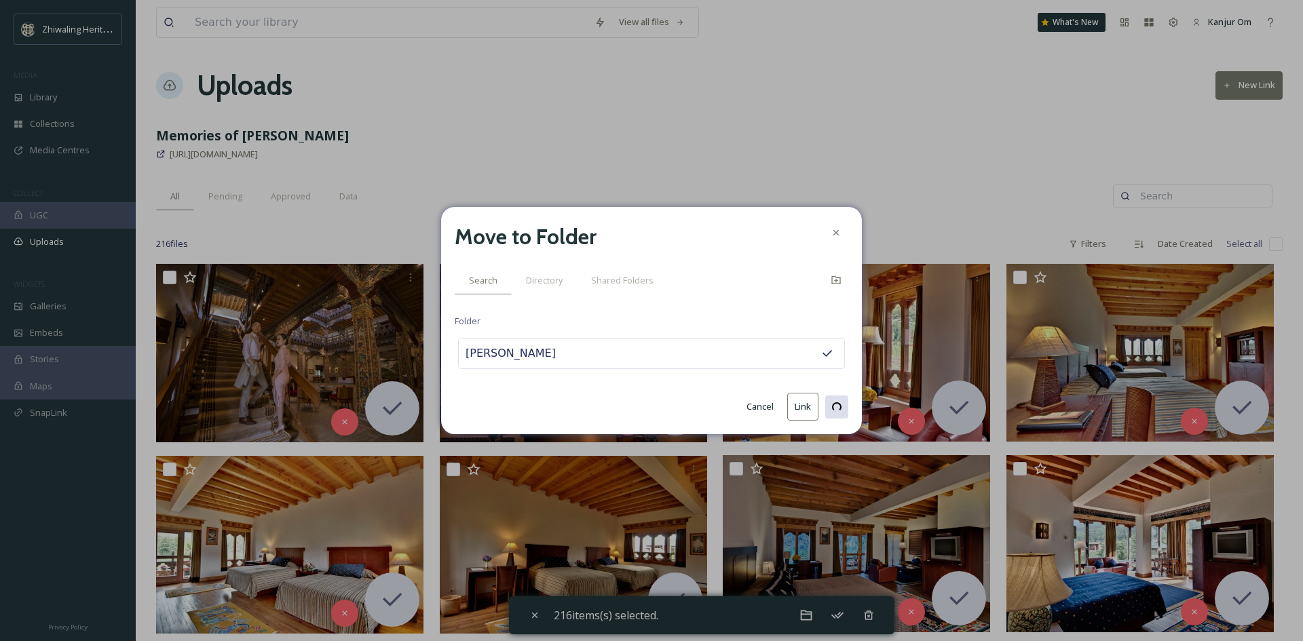
checkbox input "false"
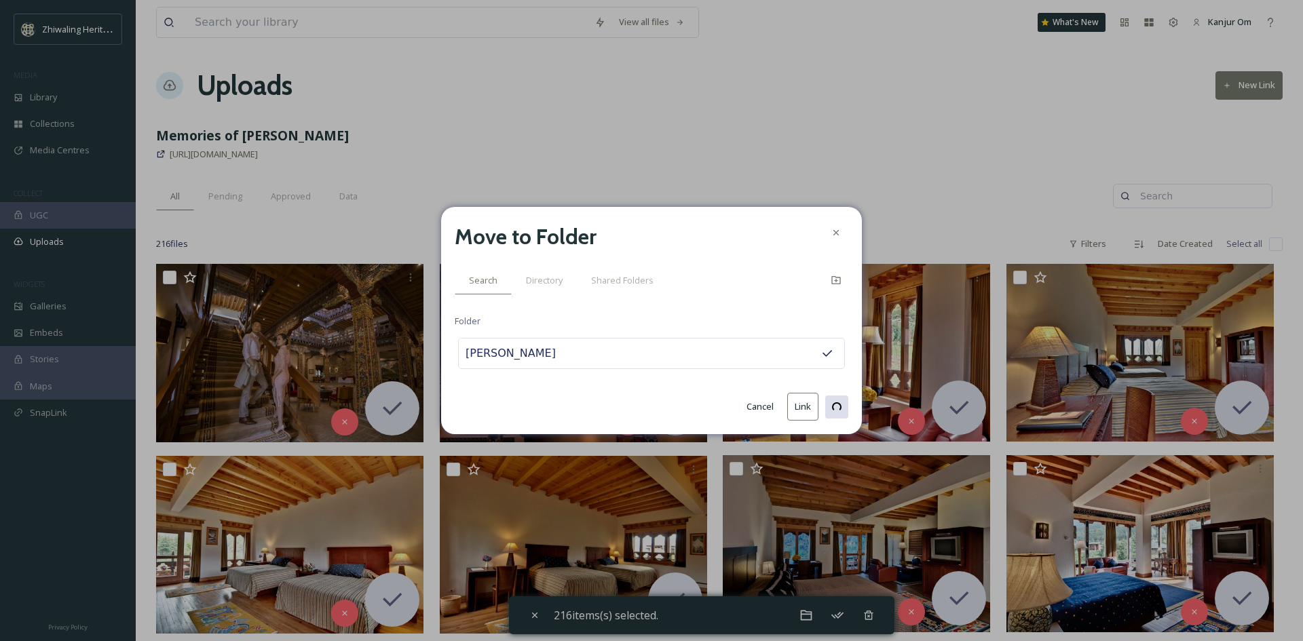
checkbox input "false"
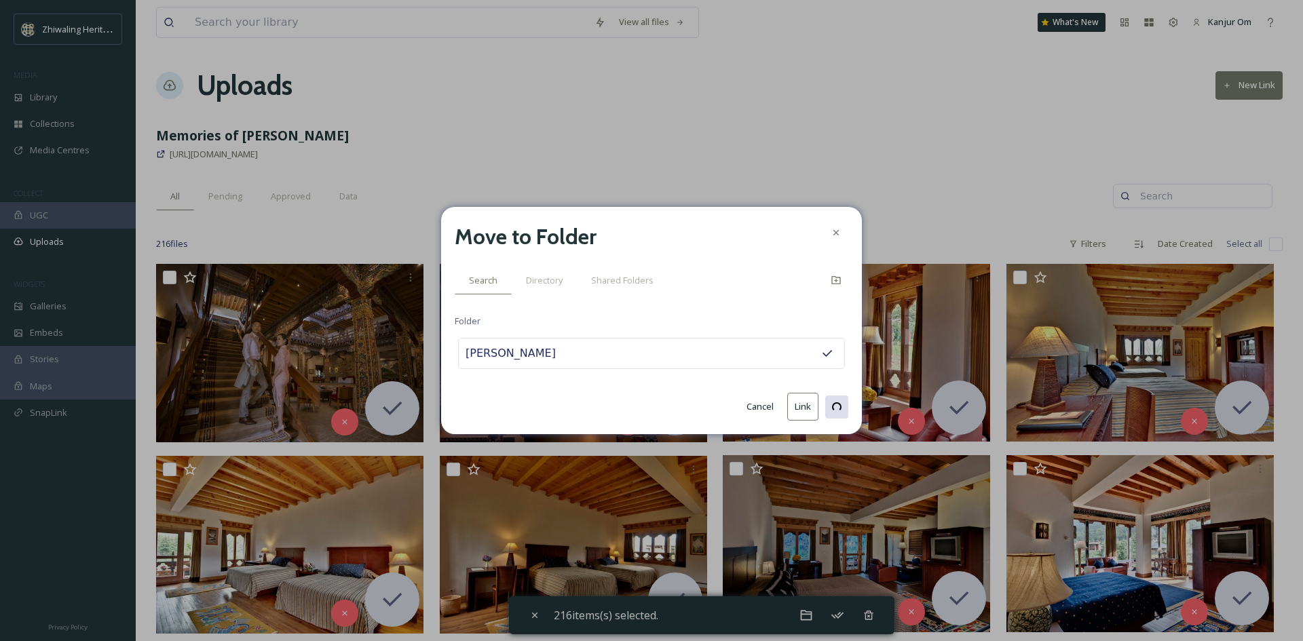
checkbox input "false"
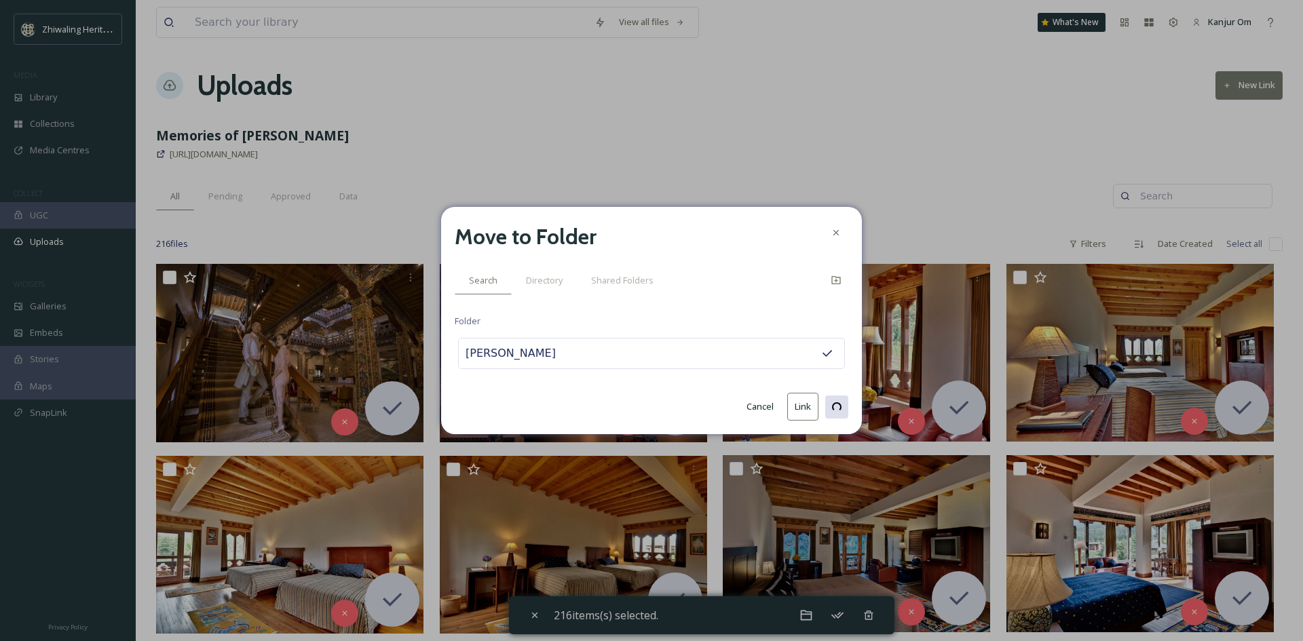
checkbox input "false"
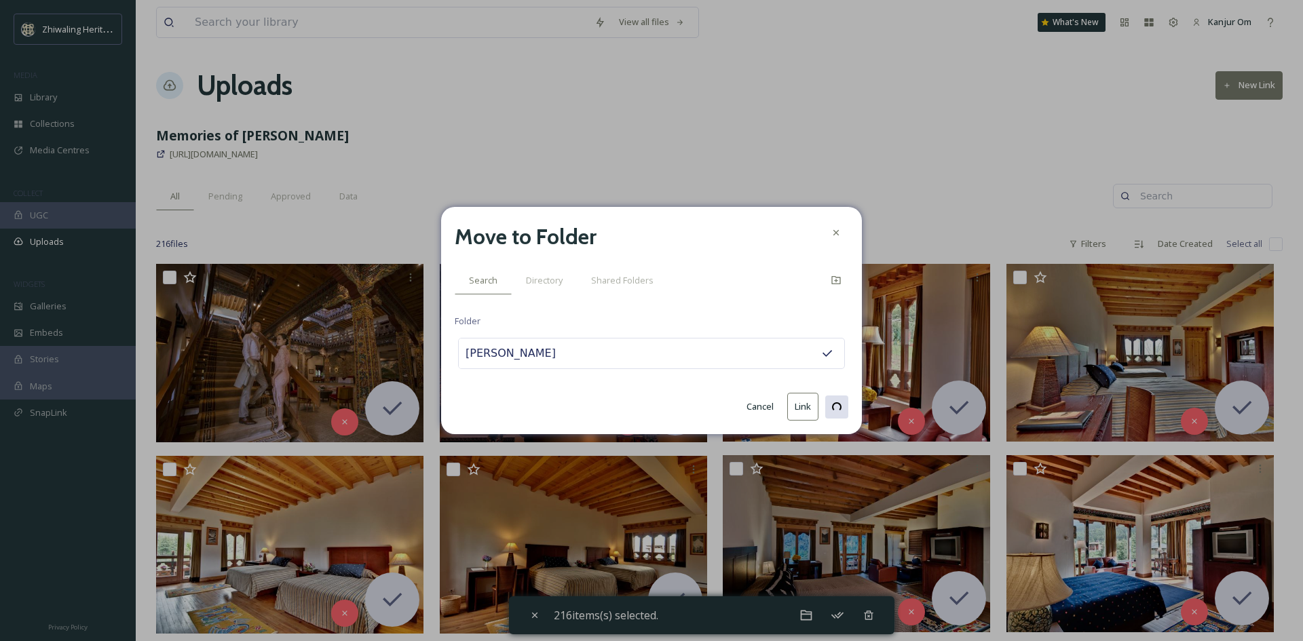
checkbox input "false"
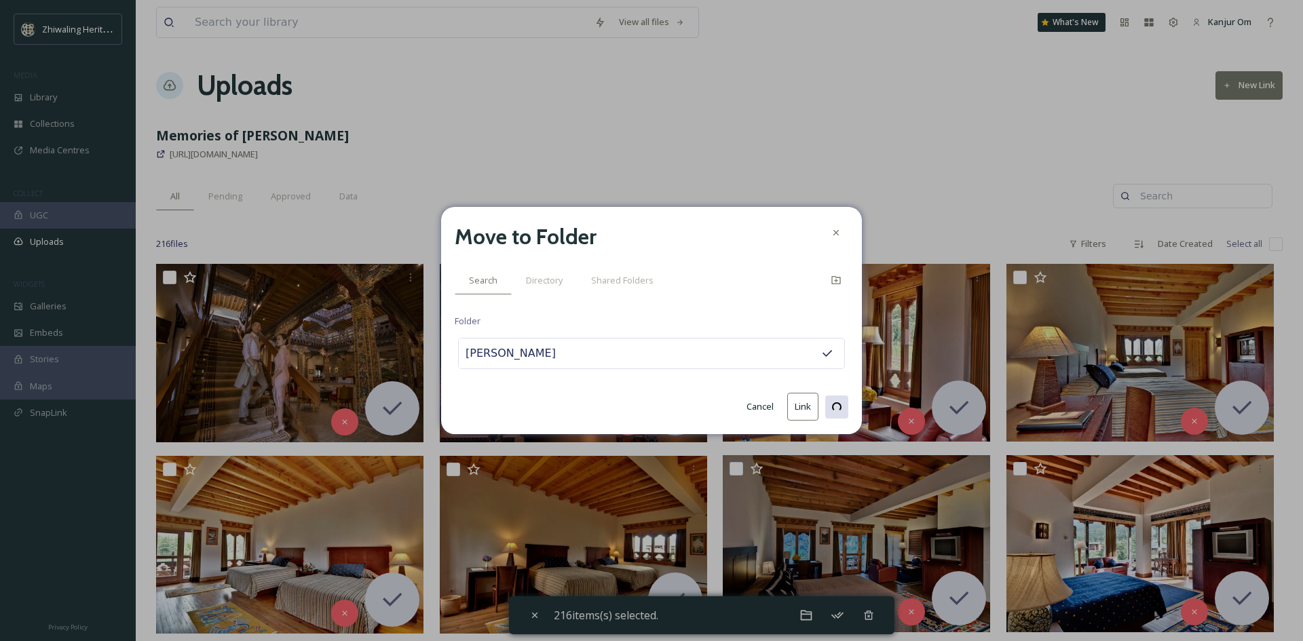
checkbox input "false"
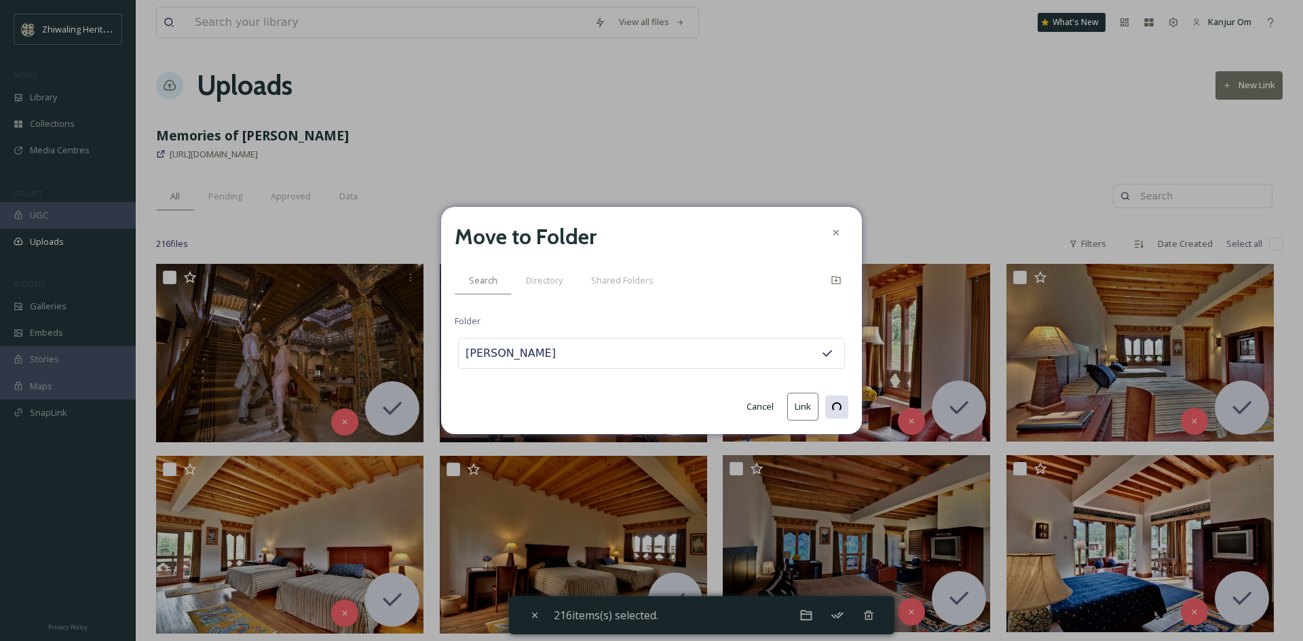
checkbox input "false"
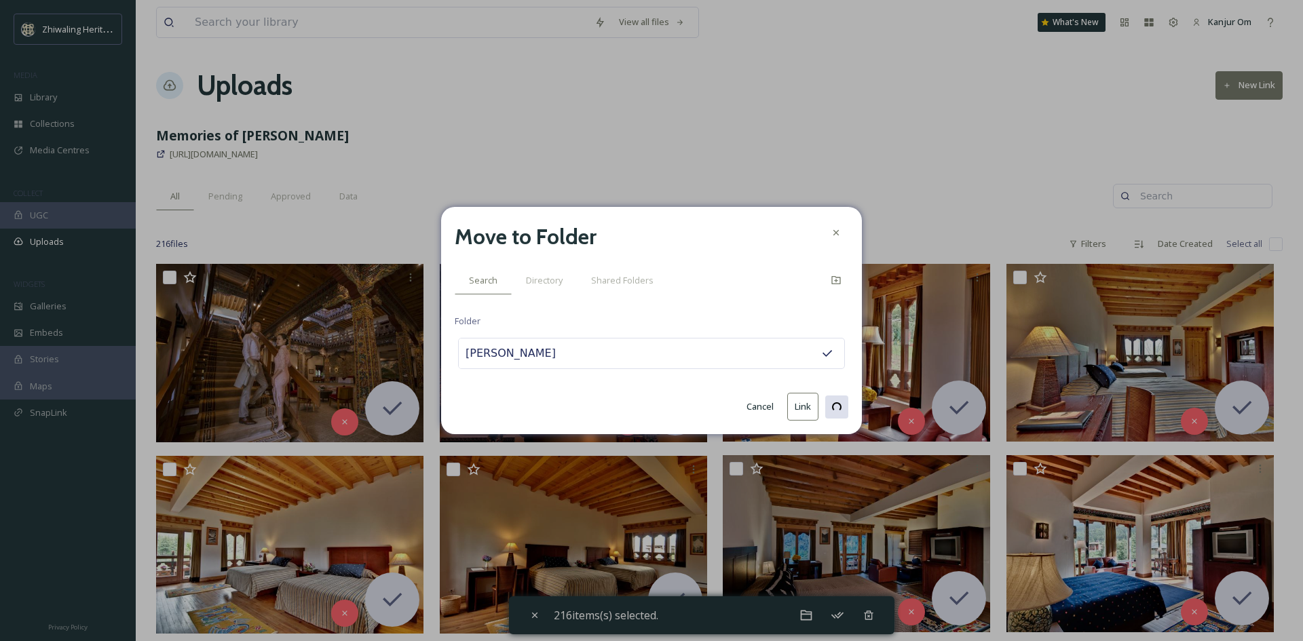
checkbox input "false"
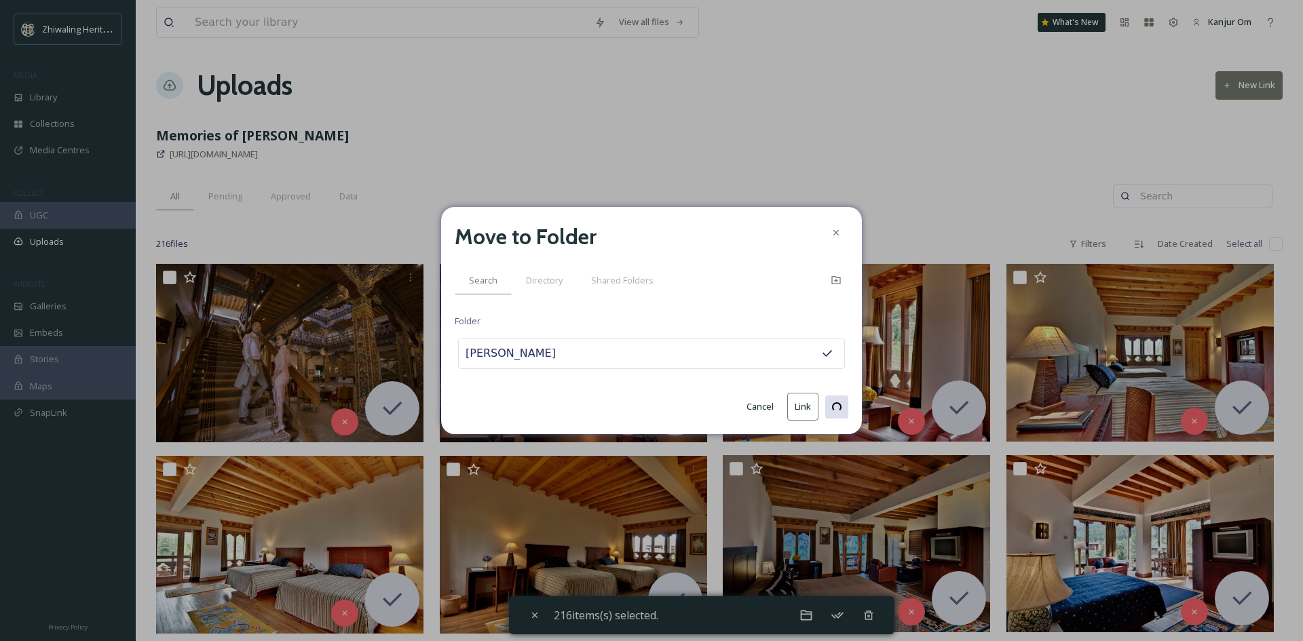
checkbox input "false"
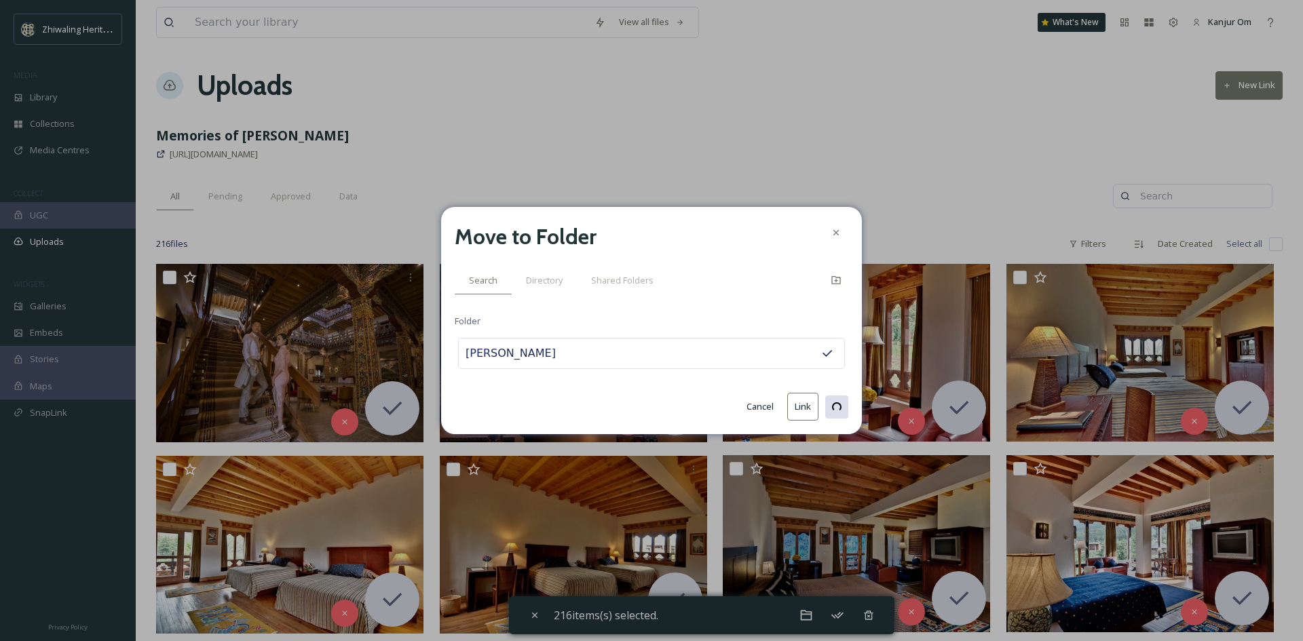
checkbox input "false"
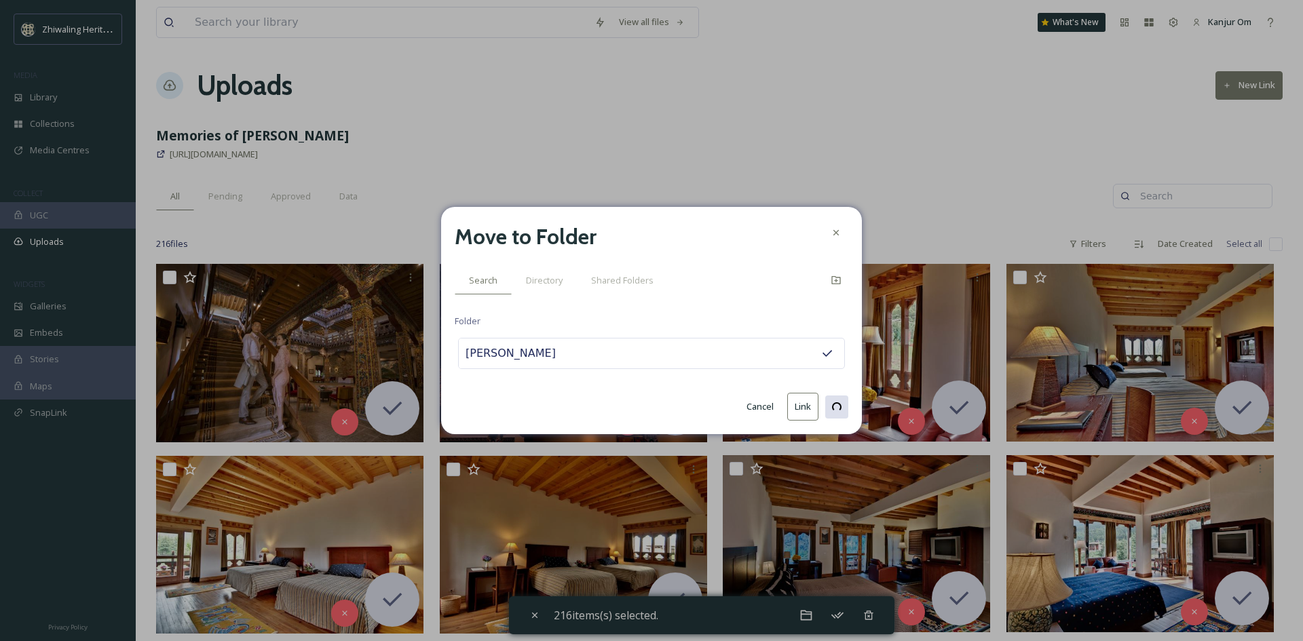
checkbox input "false"
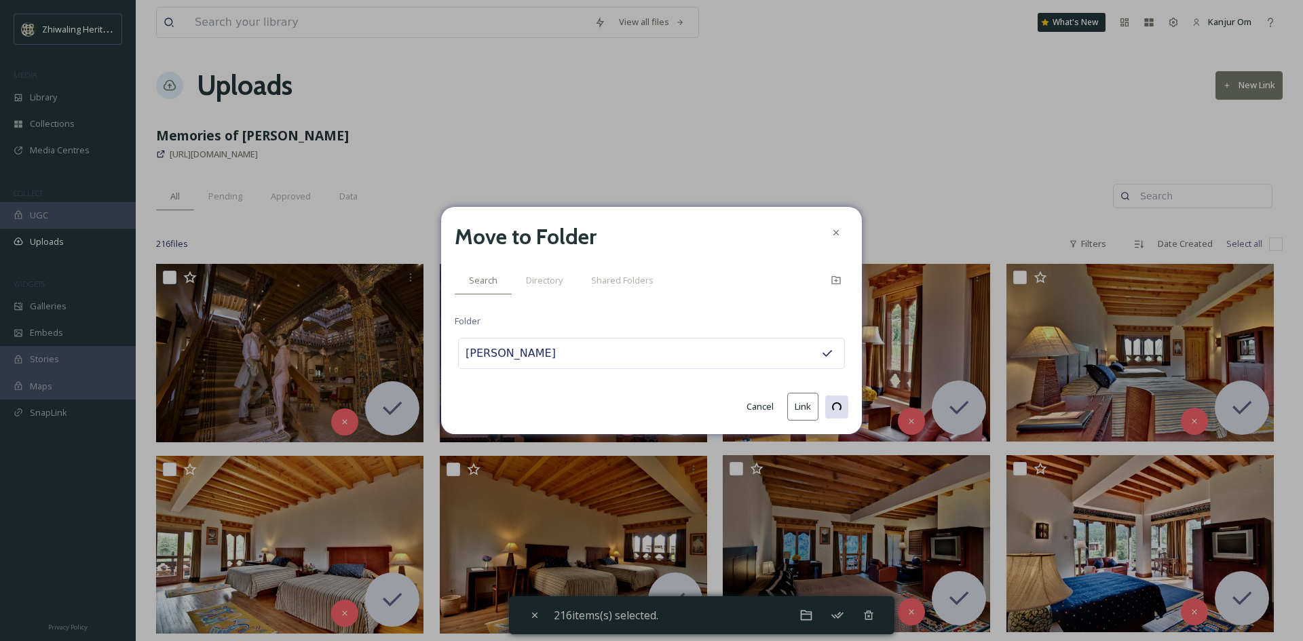
checkbox input "false"
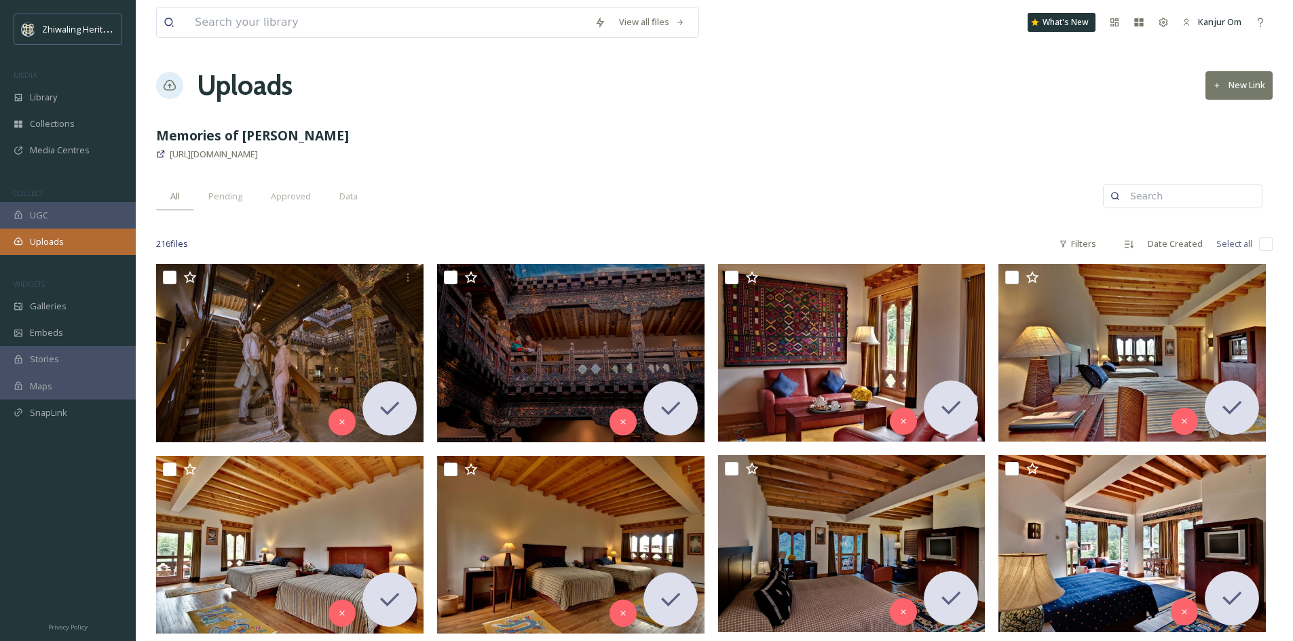
click at [50, 253] on div "Uploads" at bounding box center [68, 242] width 136 height 26
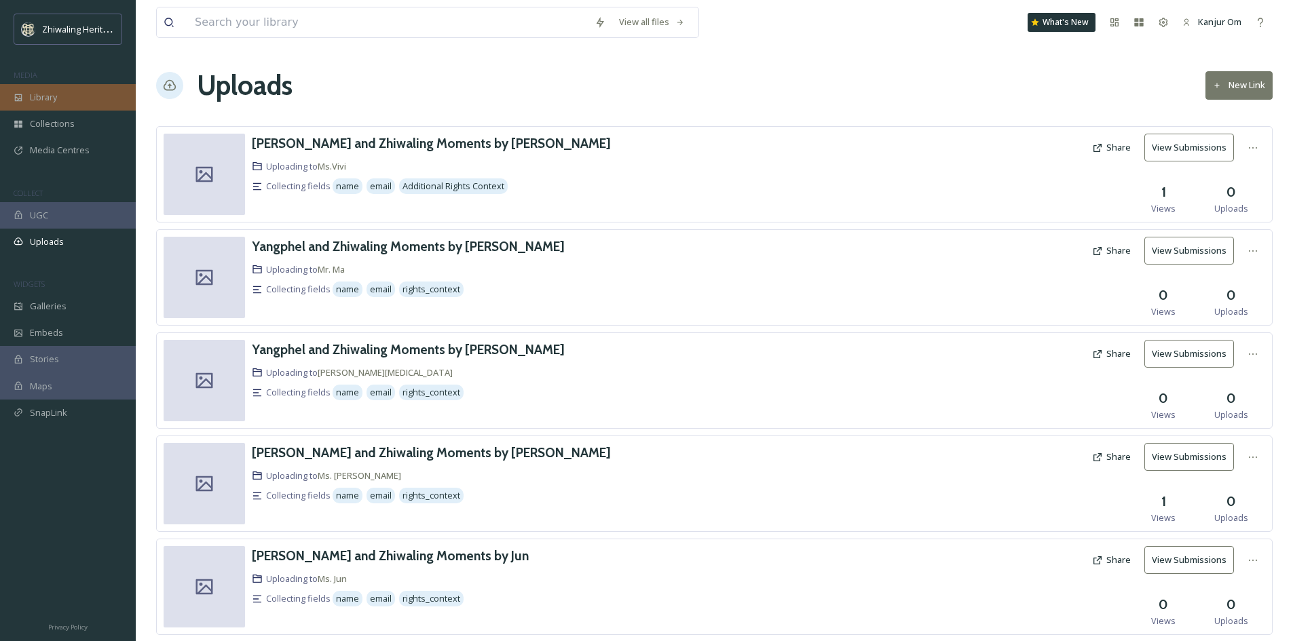
click at [85, 88] on div "Library" at bounding box center [68, 97] width 136 height 26
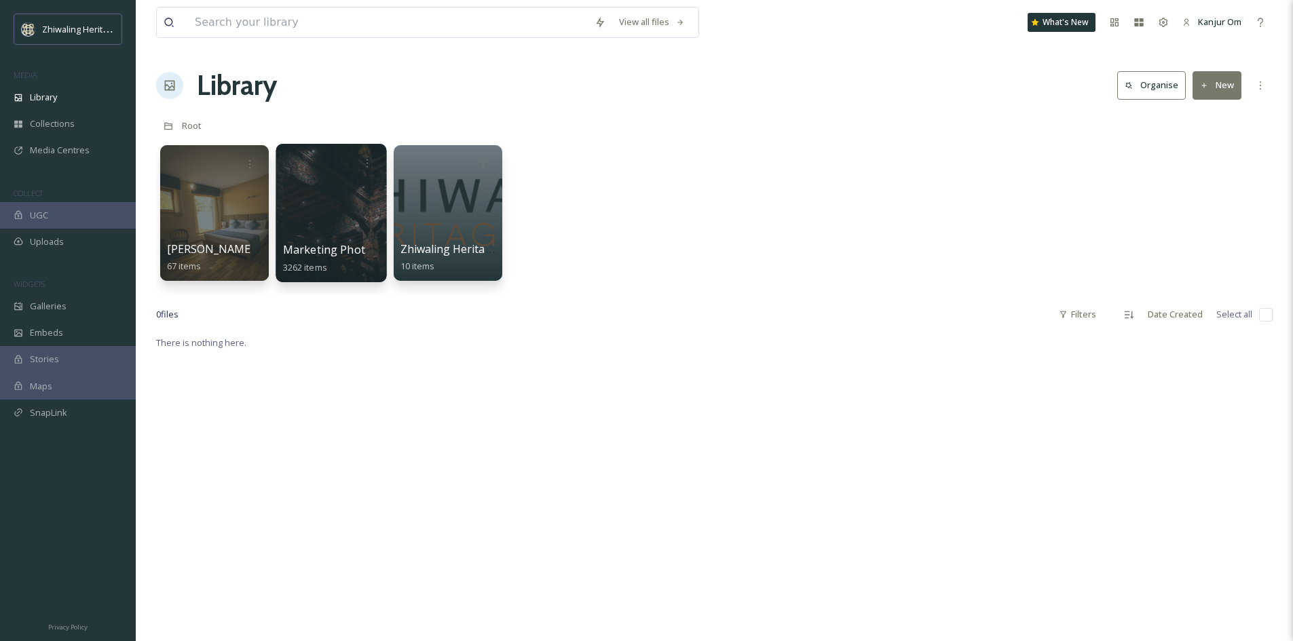
click at [327, 242] on span "Marketing Photo Library" at bounding box center [348, 249] width 130 height 15
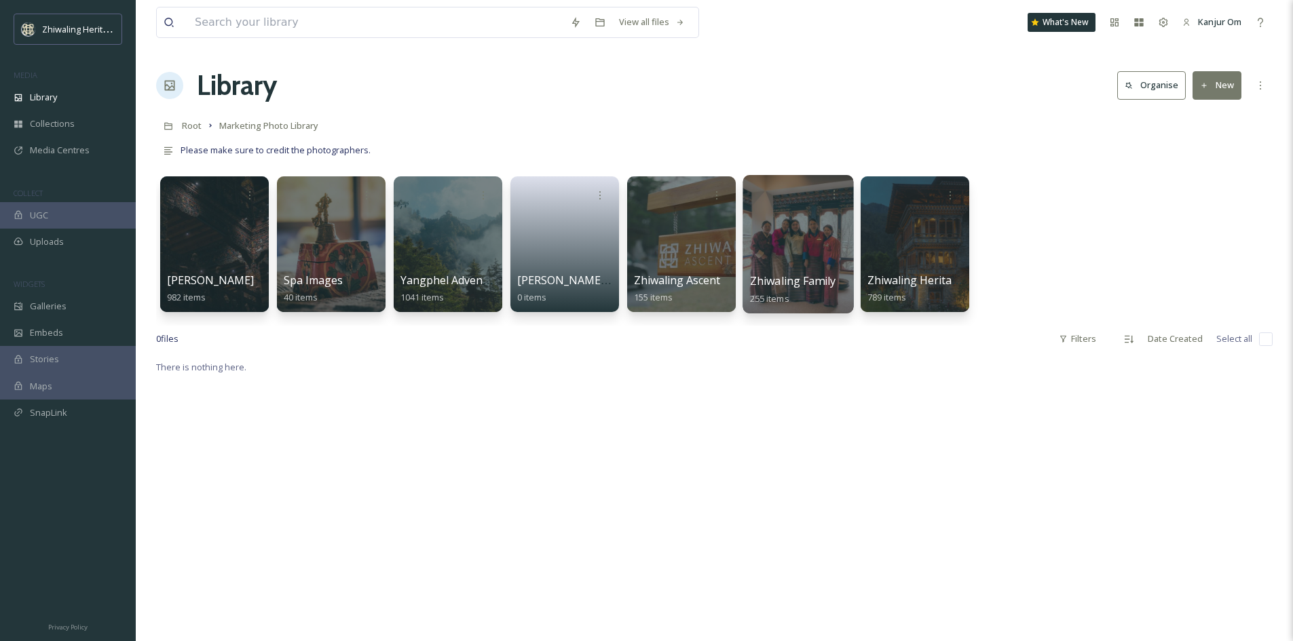
click at [820, 238] on div at bounding box center [798, 244] width 111 height 138
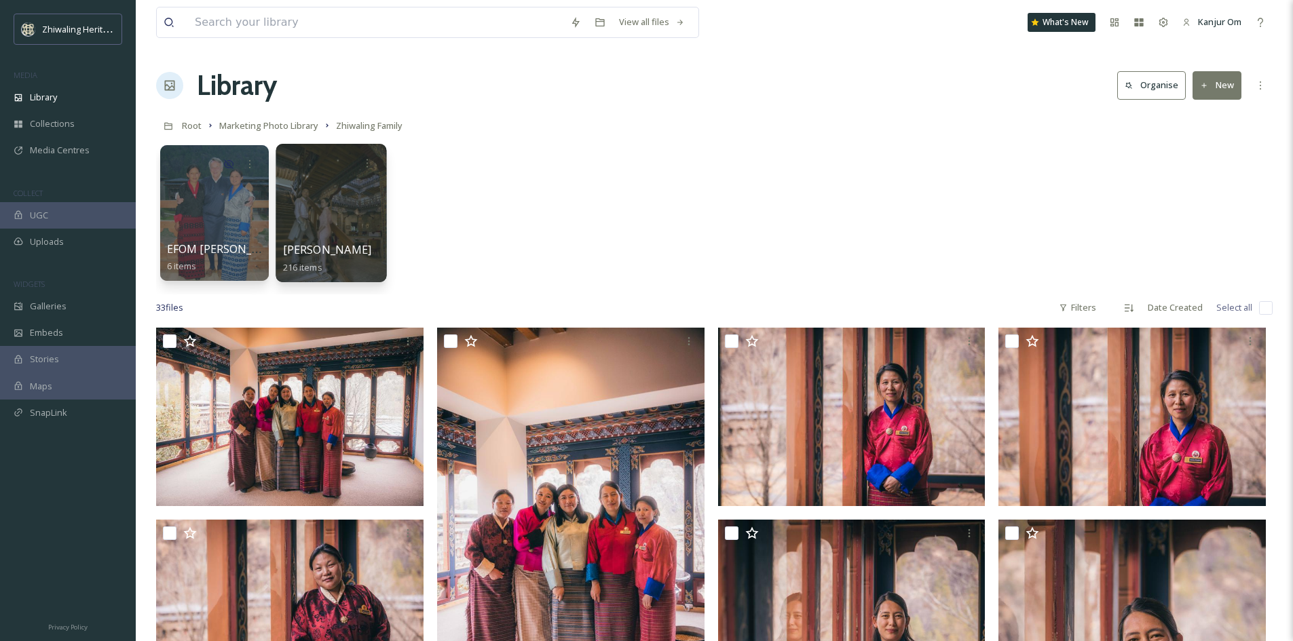
click at [326, 221] on div at bounding box center [331, 213] width 111 height 138
click at [371, 164] on icon at bounding box center [367, 162] width 11 height 11
click at [350, 193] on span "Edit / Share" at bounding box center [334, 194] width 48 height 14
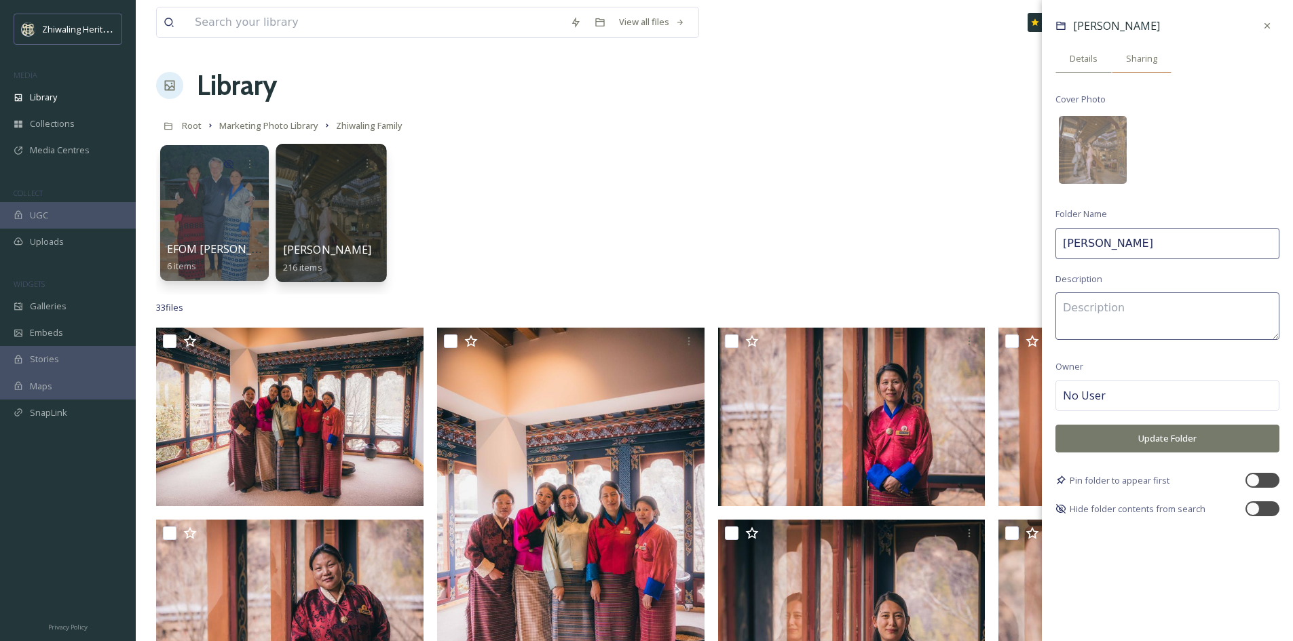
click at [1132, 54] on span "Sharing" at bounding box center [1141, 58] width 31 height 13
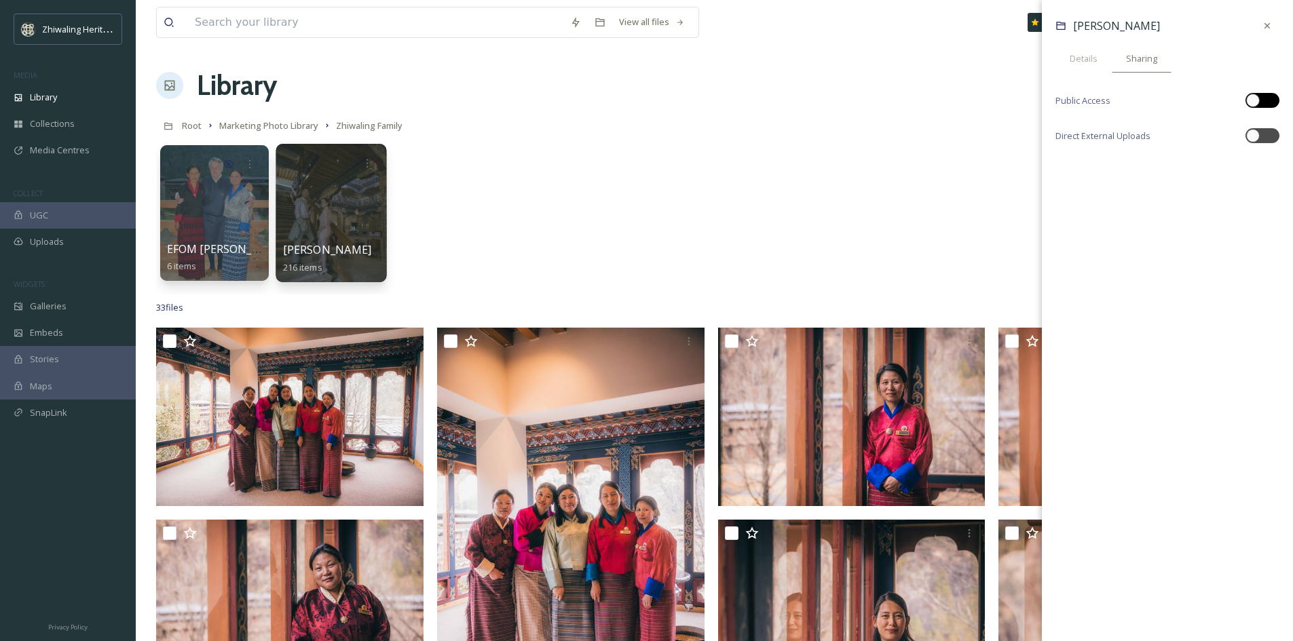
click at [1254, 98] on div at bounding box center [1253, 101] width 14 height 14
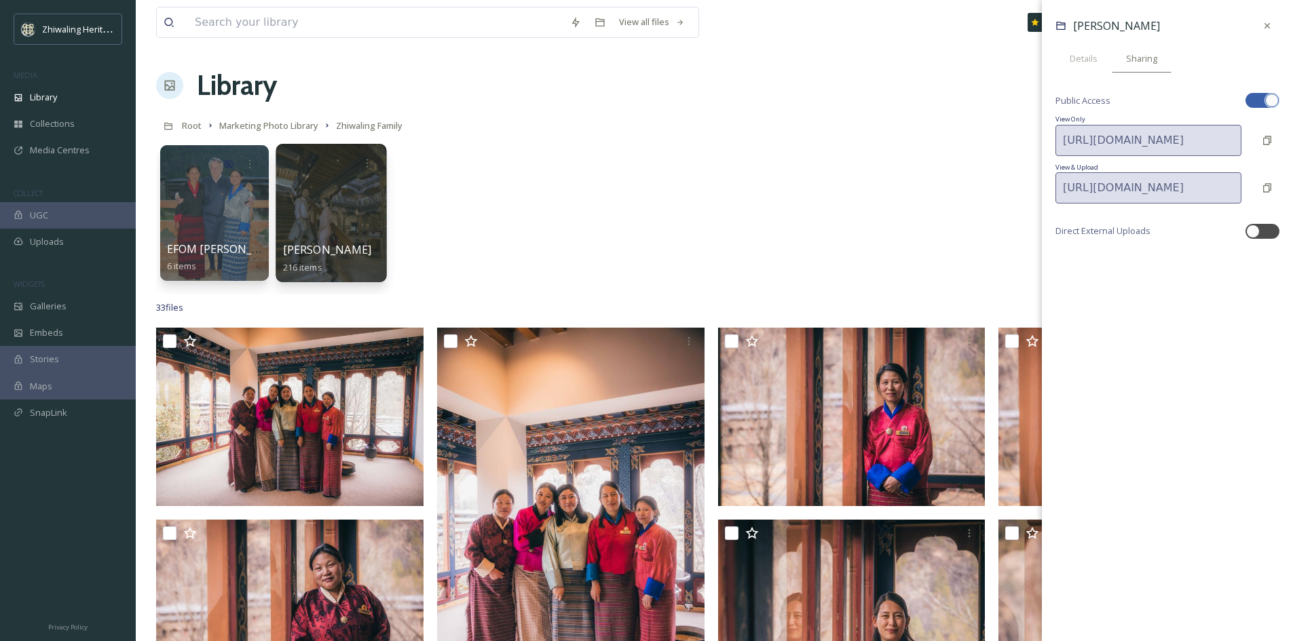
click at [1266, 98] on div at bounding box center [1272, 101] width 14 height 14
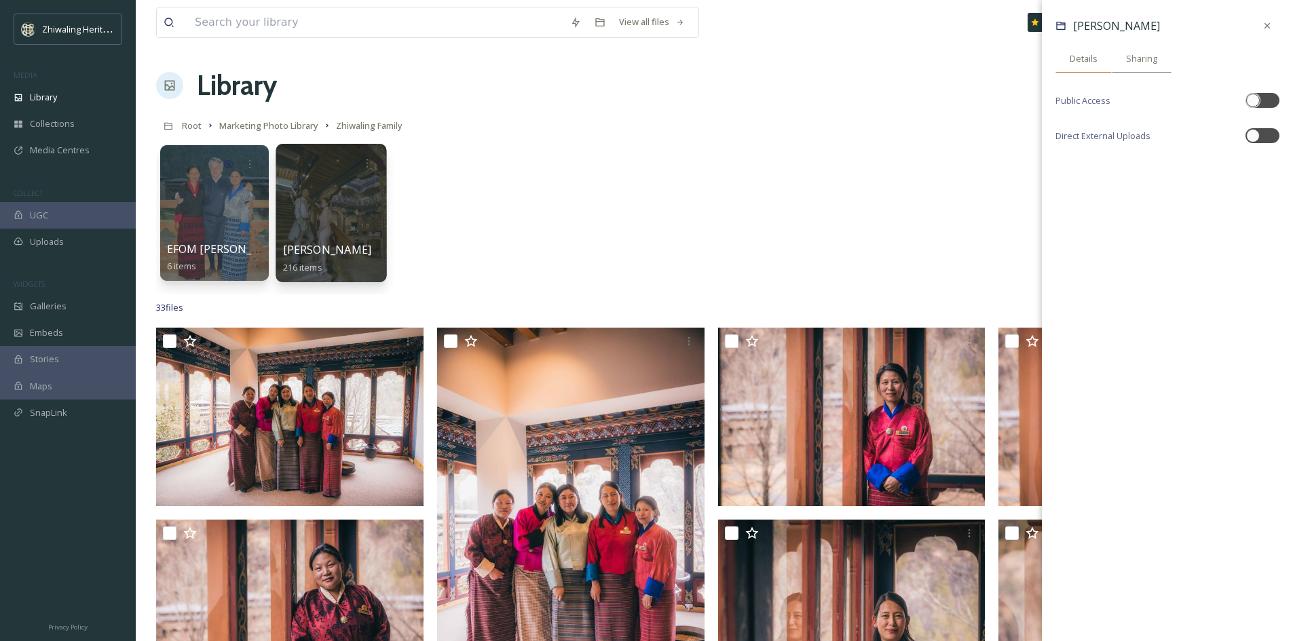
click at [1086, 67] on div "Details" at bounding box center [1083, 59] width 56 height 28
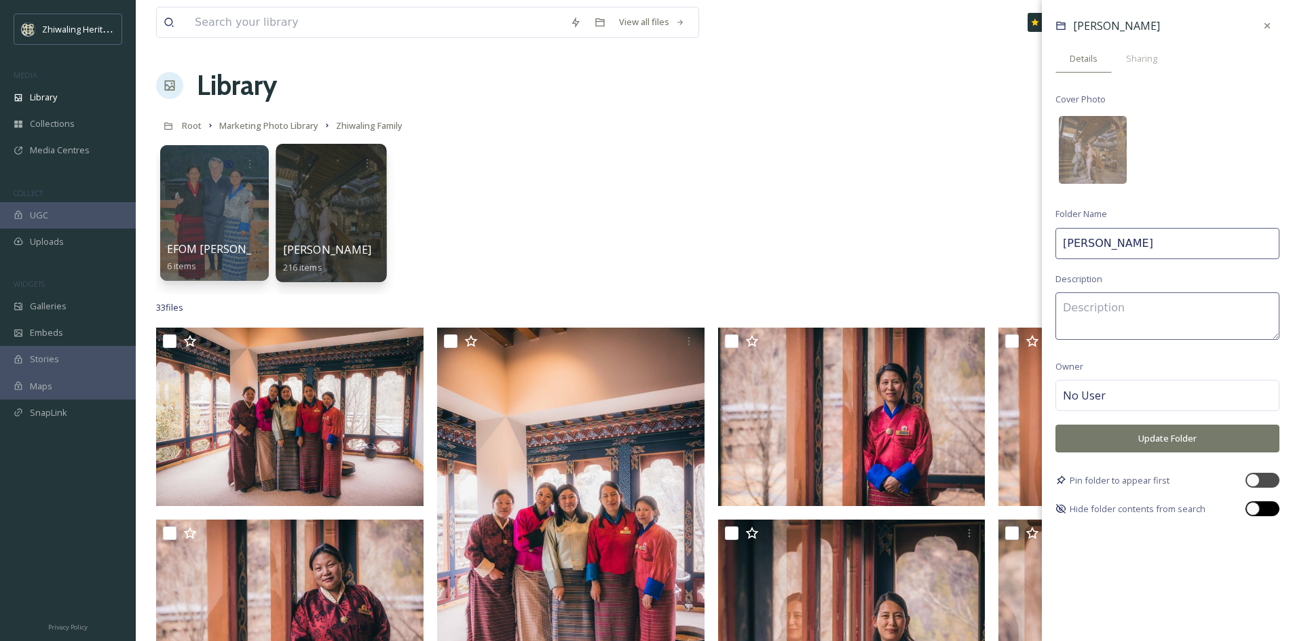
click at [1265, 506] on div at bounding box center [1262, 509] width 34 height 15
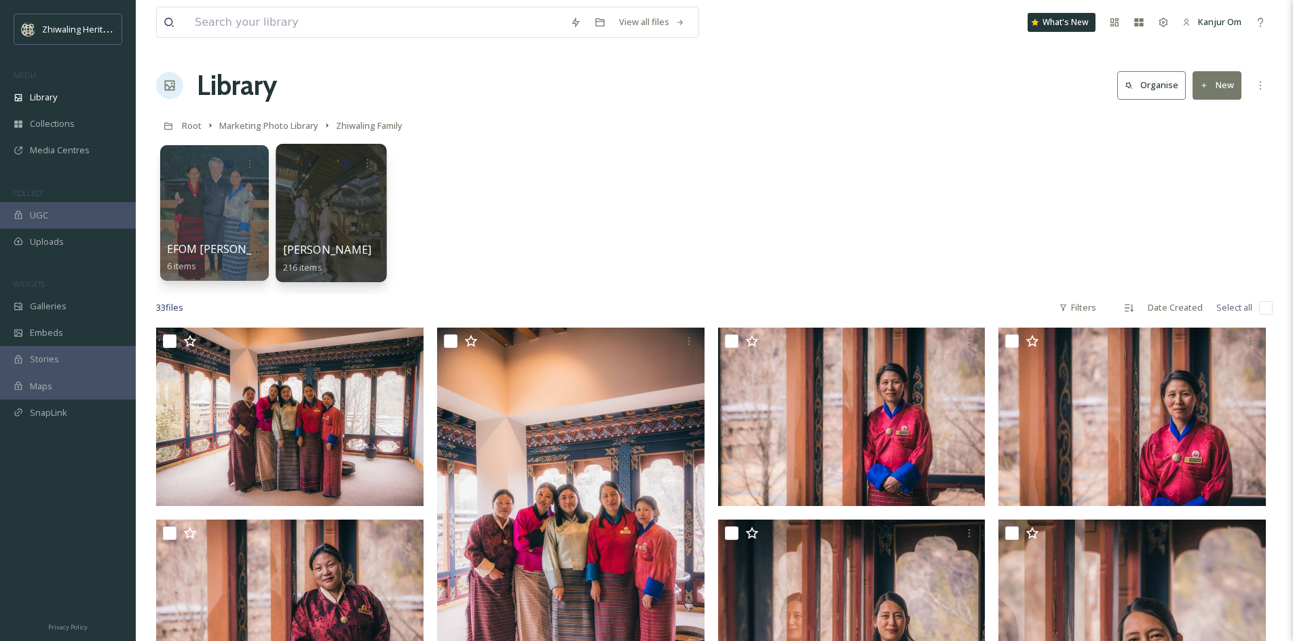
click at [912, 301] on div "33 file s Filters Date Created Select all" at bounding box center [714, 308] width 1116 height 26
click at [668, 263] on div "EFOM [PERSON_NAME]'s Memories 6 items [PERSON_NAME] 216 items" at bounding box center [714, 216] width 1116 height 156
click at [62, 97] on div "Library" at bounding box center [68, 97] width 136 height 26
